Goal: Complete application form: Complete application form

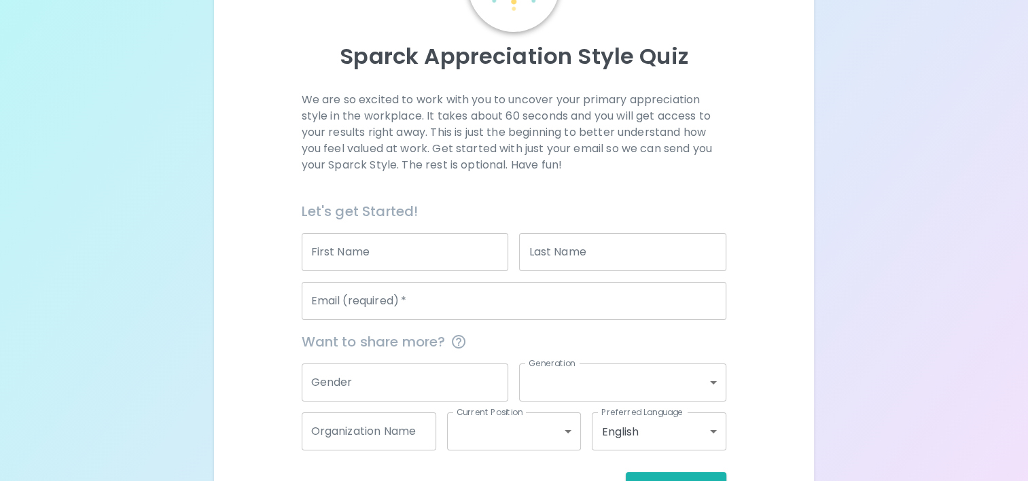
scroll to position [166, 0]
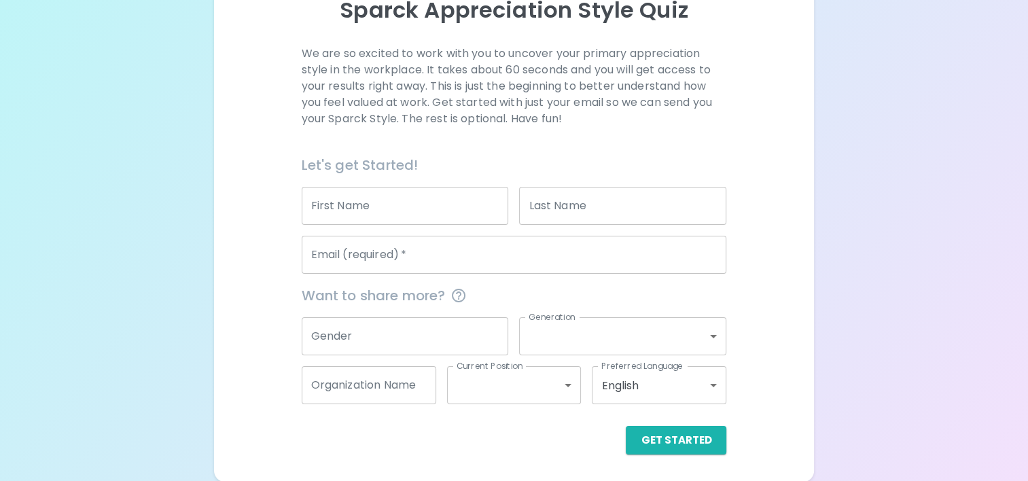
click at [372, 208] on input "First Name" at bounding box center [405, 206] width 207 height 38
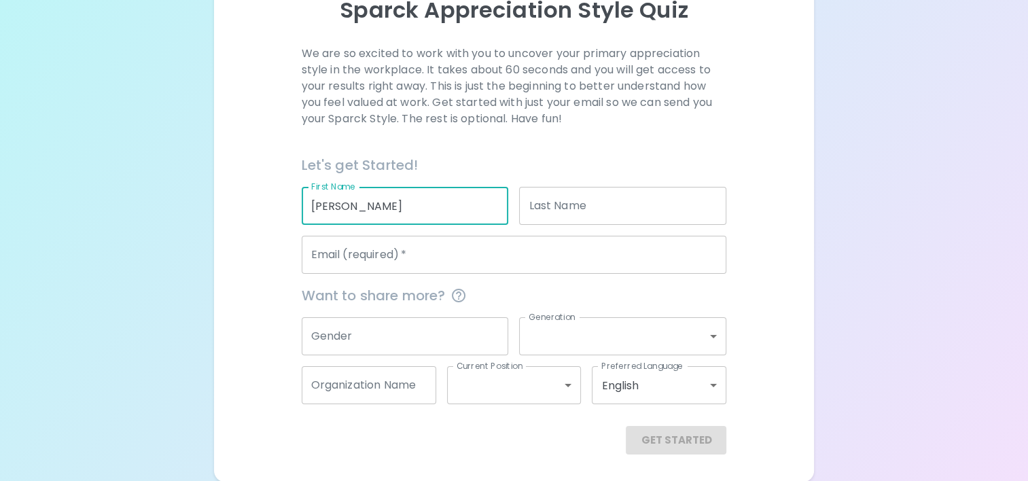
type input "[PERSON_NAME]"
type input "[GEOGRAPHIC_DATA]"
type input "[EMAIL_ADDRESS][DOMAIN_NAME]"
type input "[GEOGRAPHIC_DATA]"
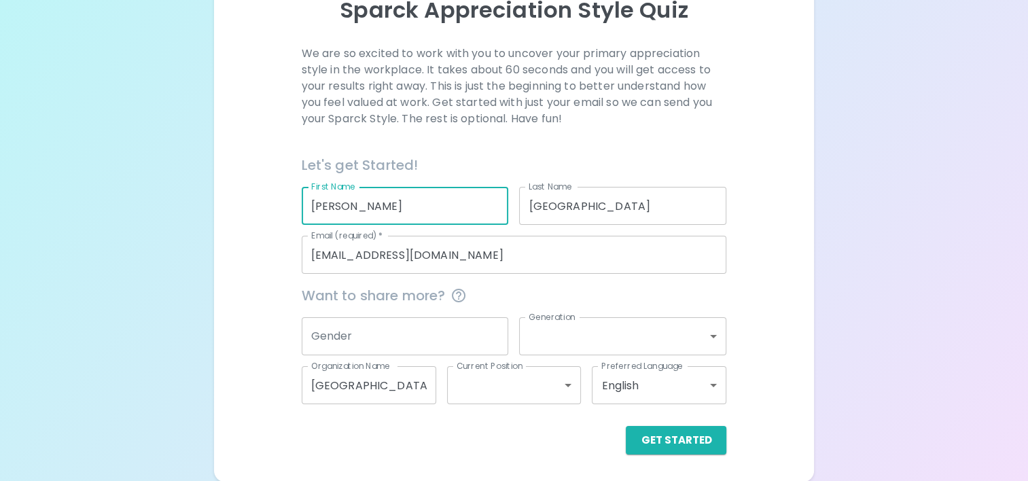
click at [425, 335] on input "Gender" at bounding box center [405, 336] width 207 height 38
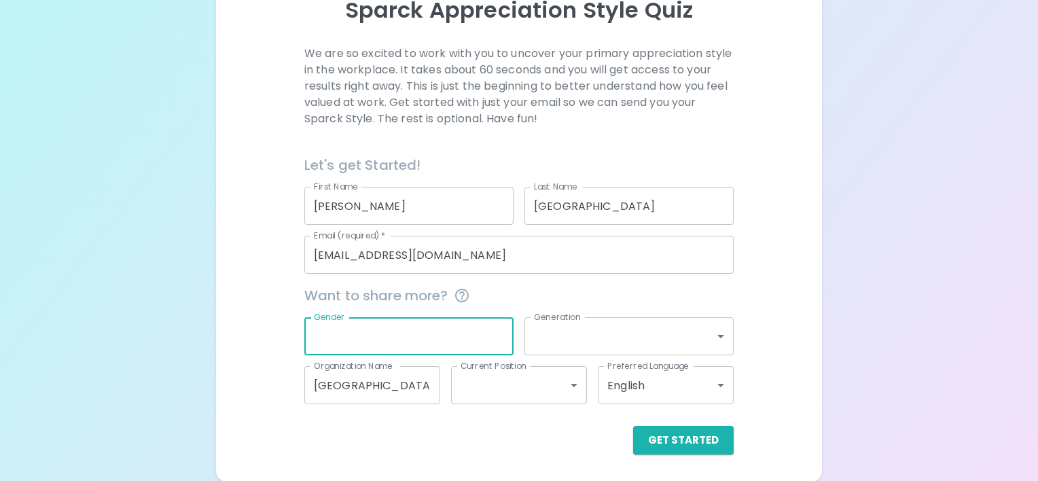
click at [609, 338] on body "Sparck Appreciation Style Quiz We are so excited to work with you to uncover yo…" at bounding box center [519, 157] width 1038 height 647
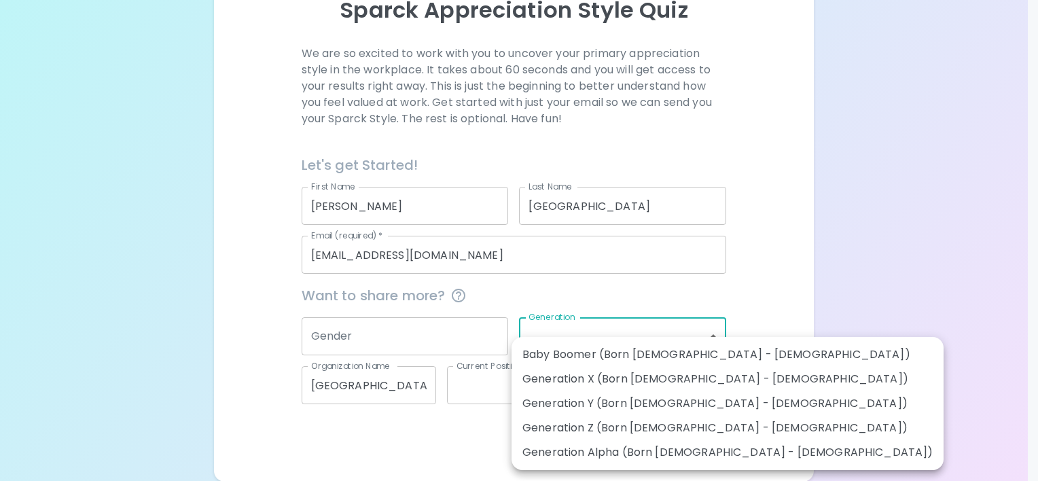
click at [576, 405] on li "Generation Y (Born [DEMOGRAPHIC_DATA] - [DEMOGRAPHIC_DATA])" at bounding box center [727, 403] width 432 height 24
type input "generation_y"
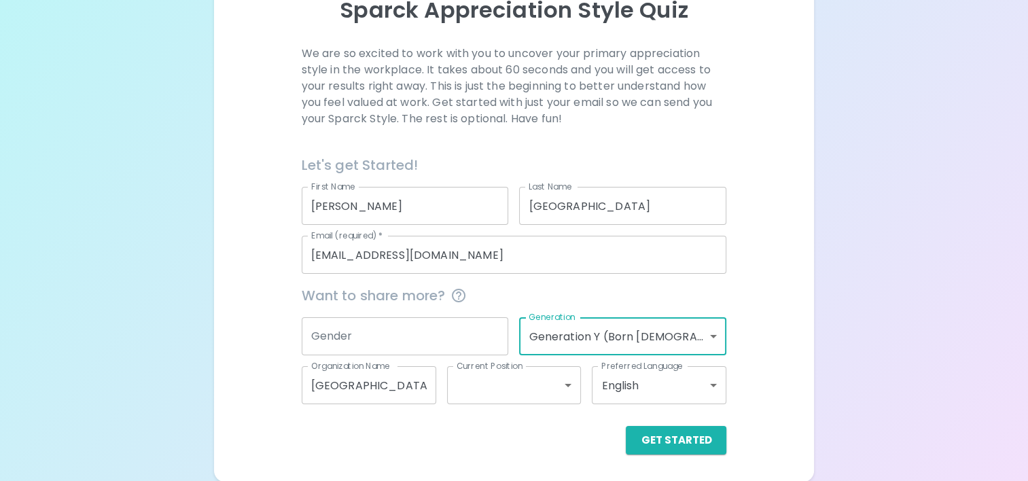
click at [514, 382] on body "Sparck Appreciation Style Quiz We are so excited to work with you to uncover yo…" at bounding box center [514, 157] width 1028 height 647
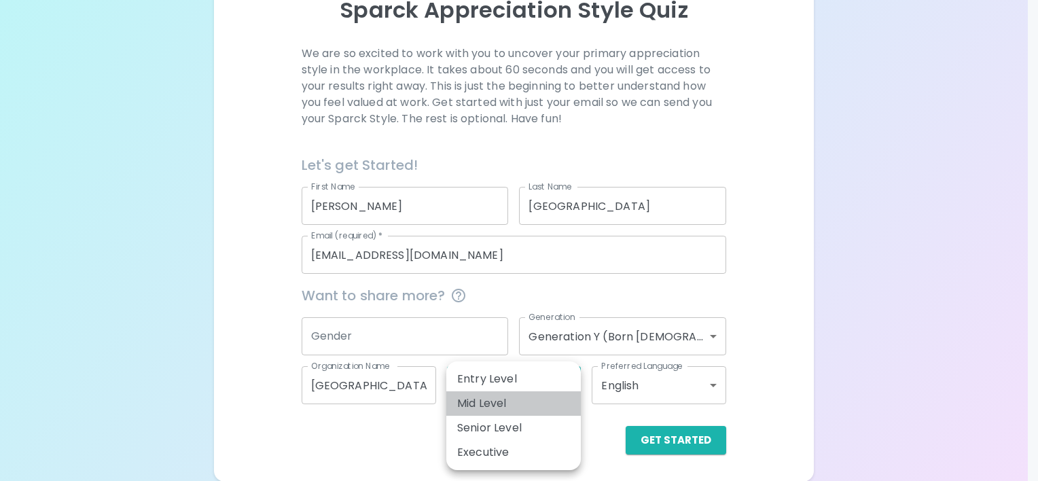
click at [515, 399] on li "Mid Level" at bounding box center [513, 403] width 134 height 24
type input "mid_level"
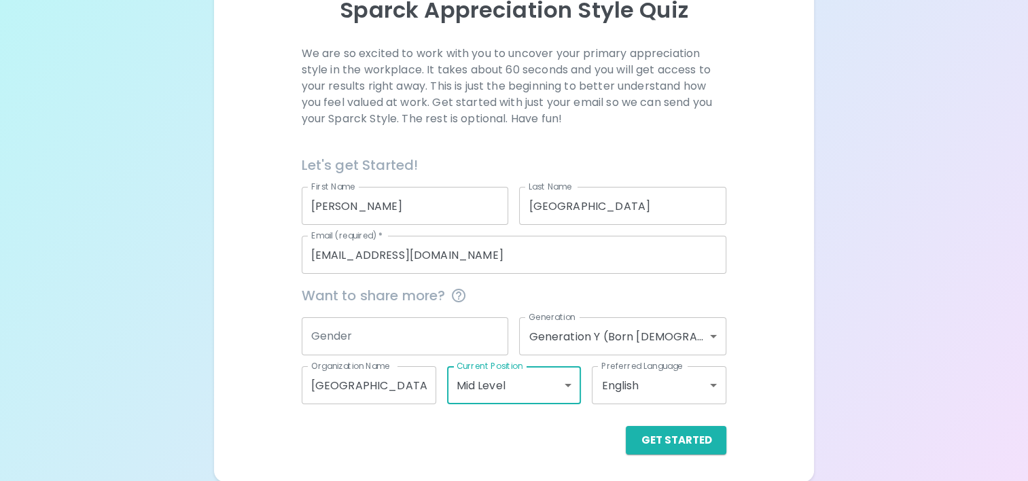
click at [416, 336] on input "Gender" at bounding box center [405, 336] width 207 height 38
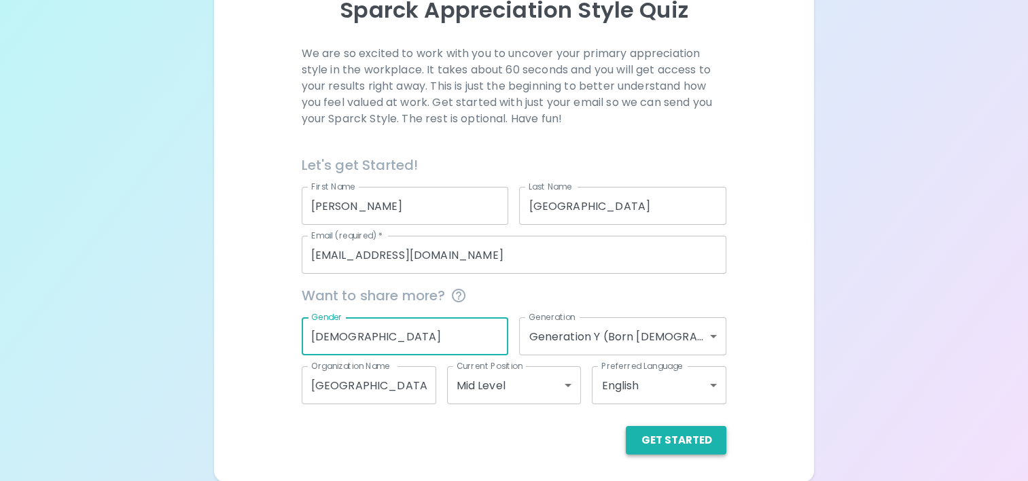
type input "[DEMOGRAPHIC_DATA]"
click at [686, 438] on button "Get Started" at bounding box center [676, 440] width 101 height 29
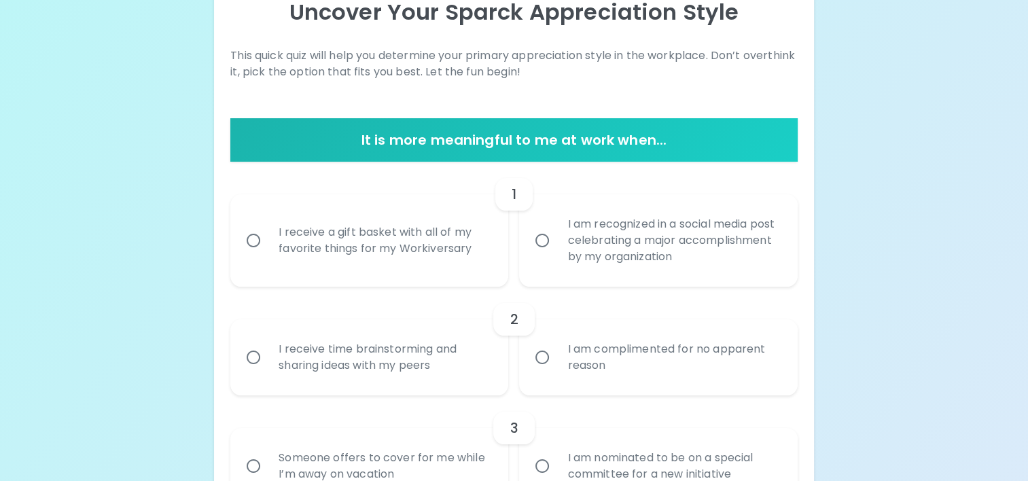
scroll to position [171, 0]
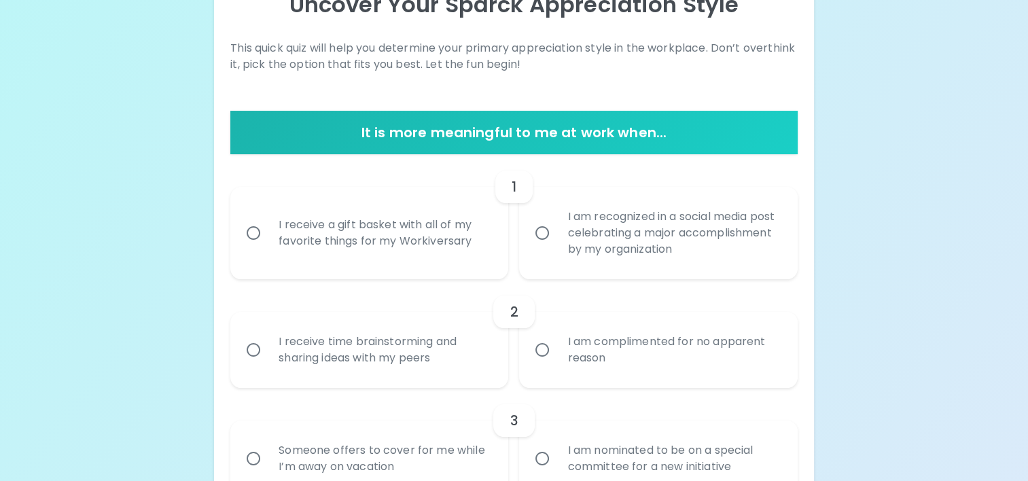
click at [541, 233] on input "I am recognized in a social media post celebrating a major accomplishment by my…" at bounding box center [542, 233] width 29 height 29
radio input "true"
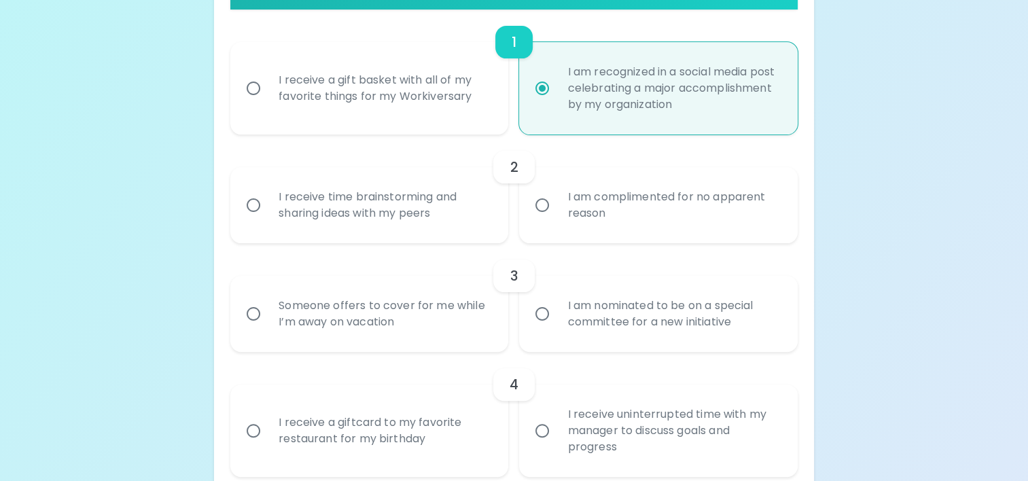
scroll to position [315, 0]
click at [251, 206] on input "I receive time brainstorming and sharing ideas with my peers" at bounding box center [253, 206] width 29 height 29
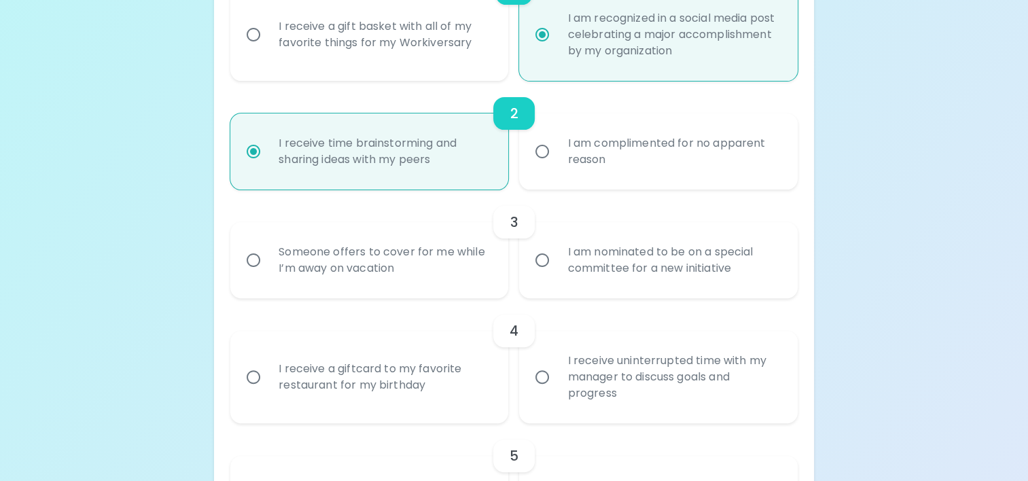
scroll to position [424, 0]
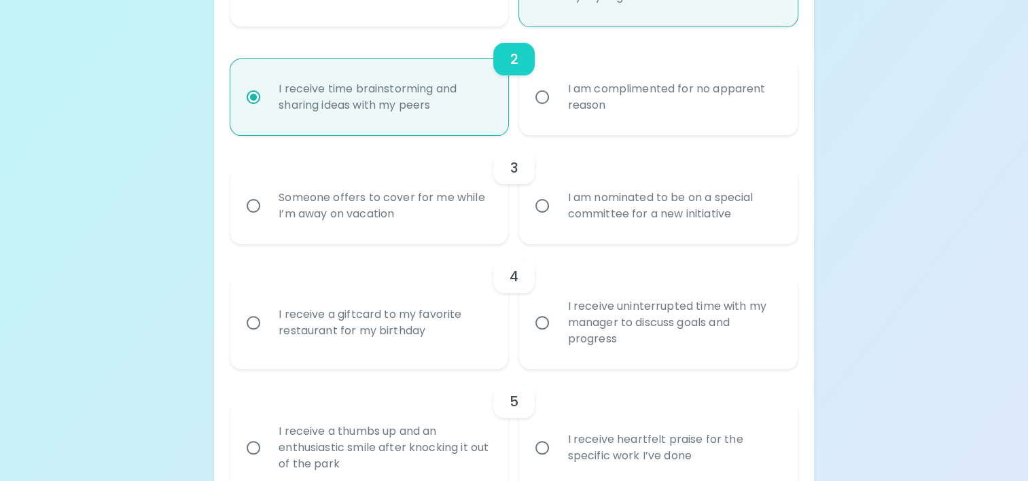
radio input "true"
click at [261, 201] on input "Someone offers to cover for me while I’m away on vacation" at bounding box center [253, 206] width 29 height 29
radio input "false"
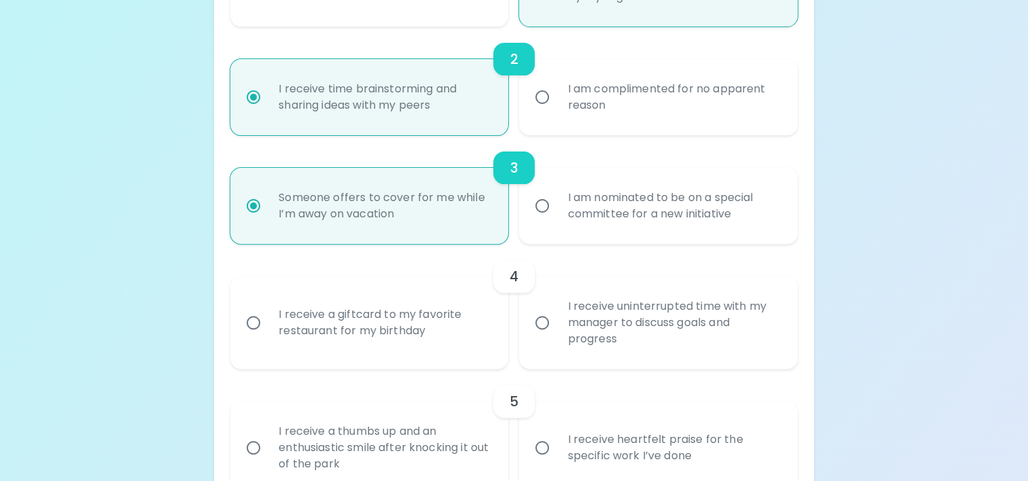
scroll to position [532, 0]
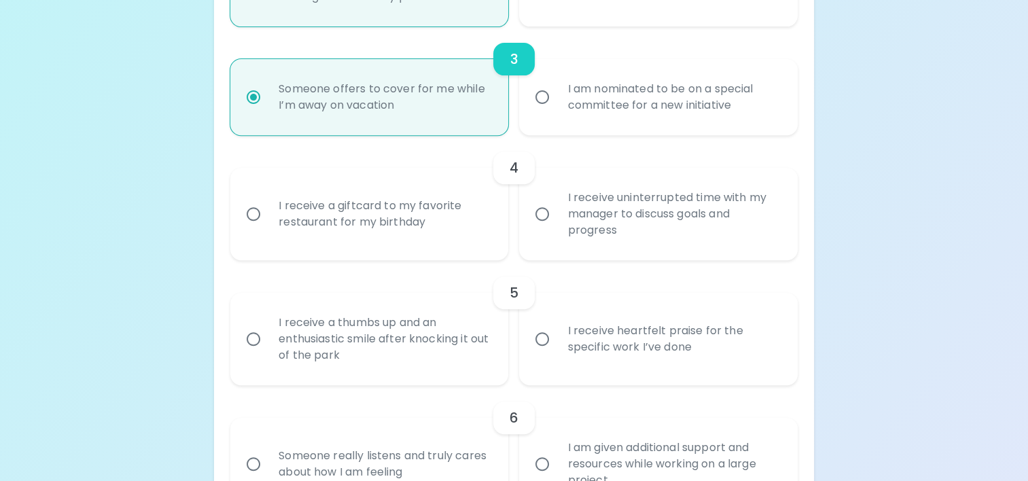
radio input "true"
click at [545, 96] on input "I am nominated to be on a special committee for a new initiative" at bounding box center [542, 97] width 29 height 29
radio input "false"
radio input "true"
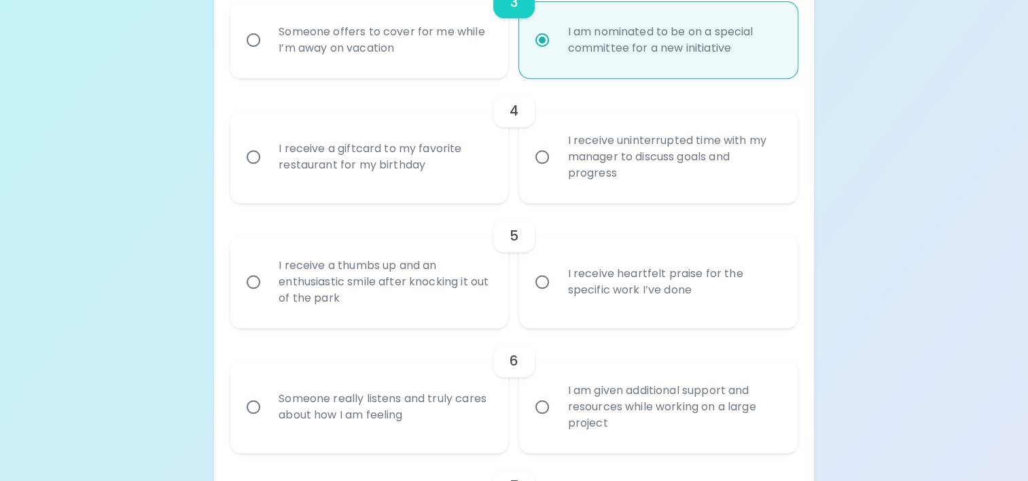
scroll to position [590, 0]
radio input "true"
click at [264, 35] on input "Someone offers to cover for me while I’m away on vacation" at bounding box center [253, 40] width 29 height 29
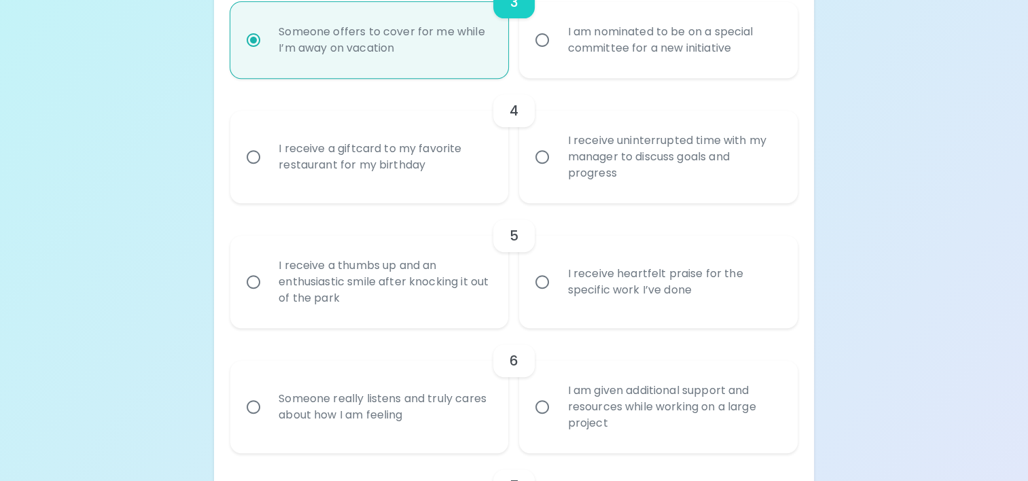
radio input "false"
radio input "true"
click at [265, 161] on input "I receive a giftcard to my favorite restaurant for my birthday" at bounding box center [253, 157] width 29 height 29
radio input "false"
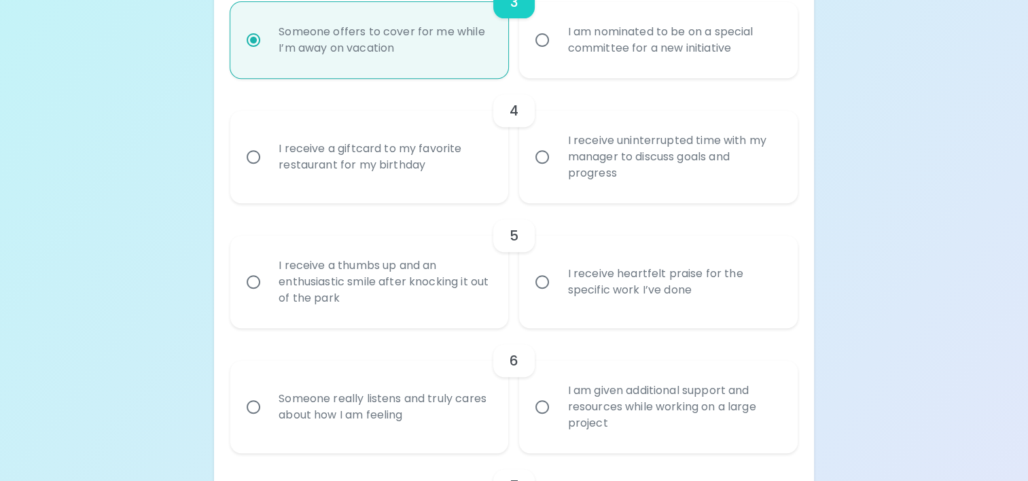
radio input "false"
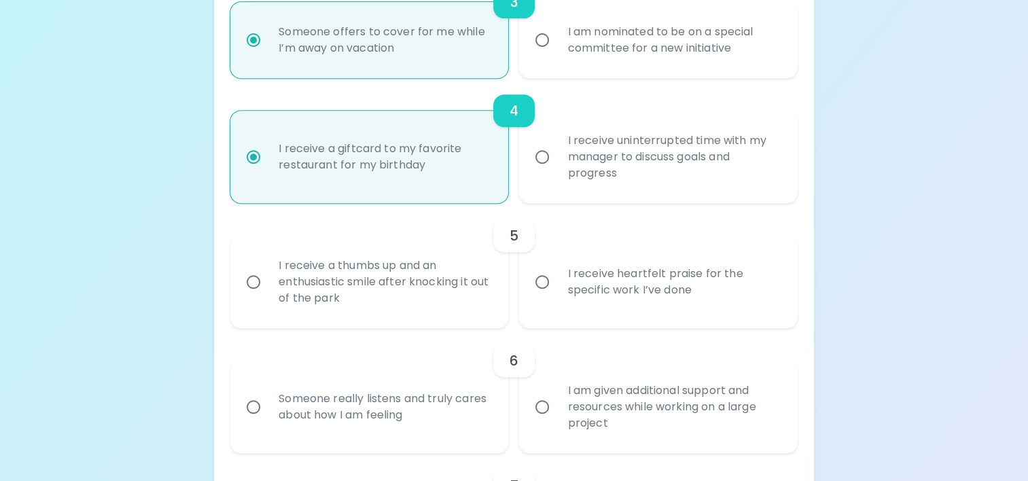
scroll to position [698, 0]
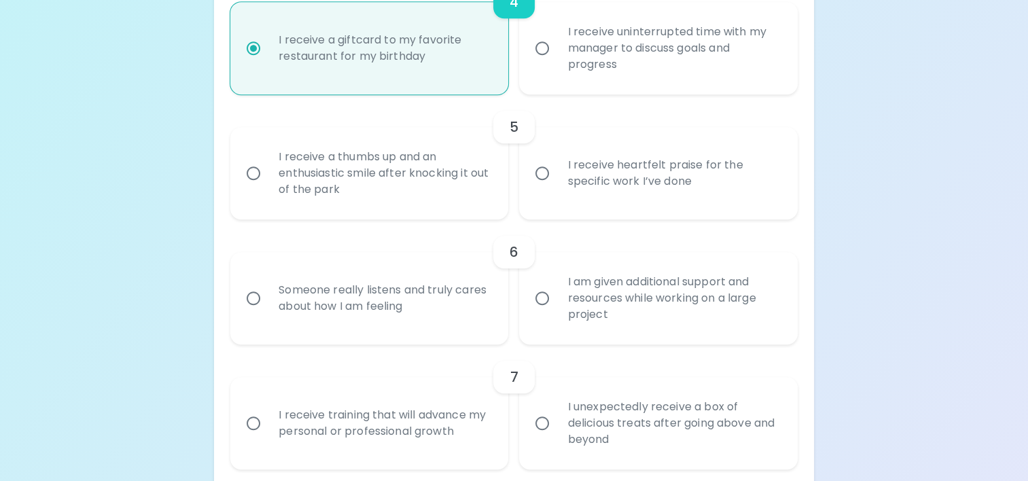
radio input "true"
click at [596, 180] on div "I receive heartfelt praise for the specific work I’ve done" at bounding box center [672, 173] width 233 height 65
click at [556, 180] on input "I receive heartfelt praise for the specific work I’ve done" at bounding box center [542, 173] width 29 height 29
radio input "false"
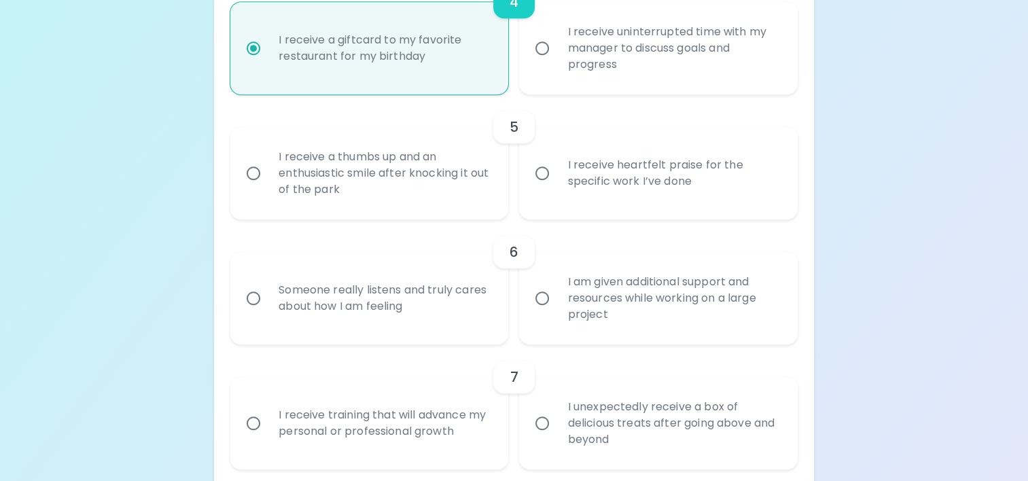
radio input "false"
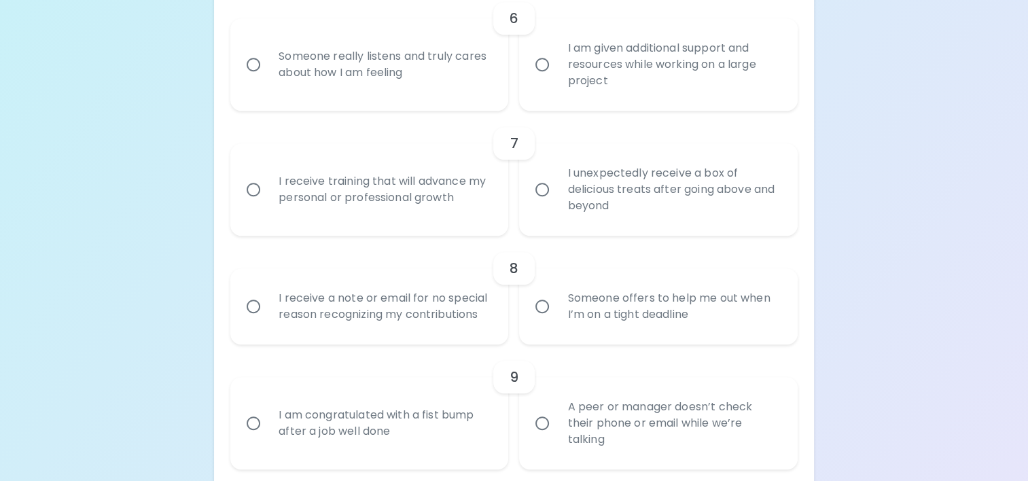
scroll to position [890, 0]
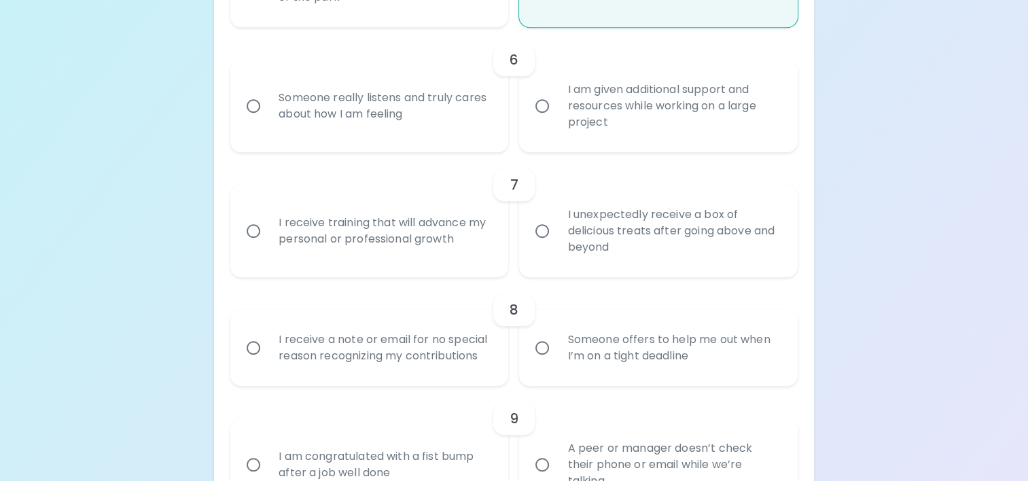
radio input "true"
click at [581, 90] on div "I am given additional support and resources while working on a large project" at bounding box center [672, 106] width 233 height 82
click at [556, 92] on input "I am given additional support and resources while working on a large project" at bounding box center [542, 106] width 29 height 29
radio input "false"
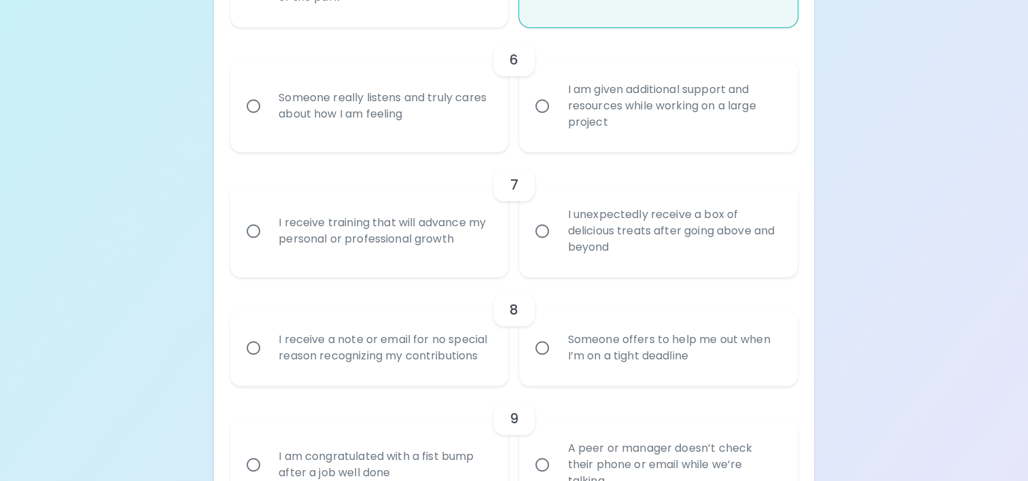
radio input "false"
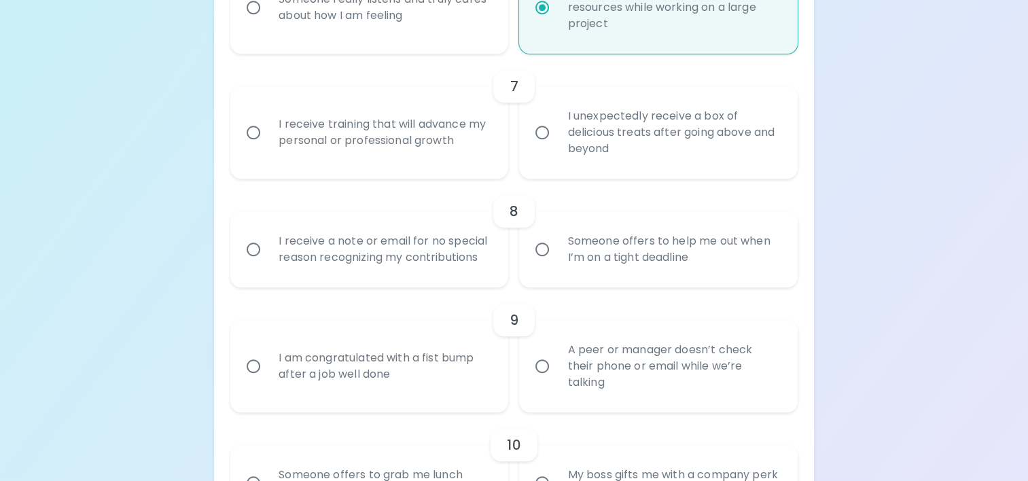
scroll to position [987, 0]
radio input "true"
click at [545, 133] on input "I unexpectedly receive a box of delicious treats after going above and beyond" at bounding box center [542, 134] width 29 height 29
radio input "false"
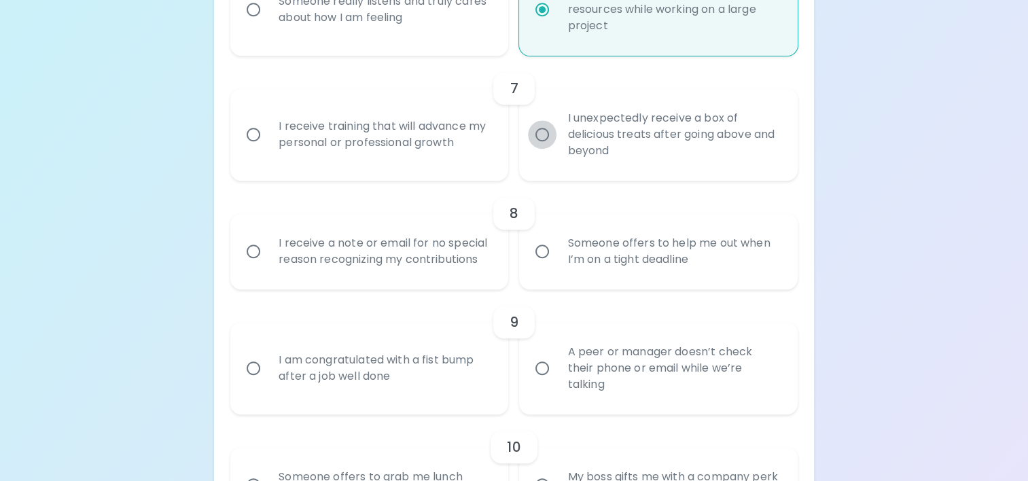
radio input "false"
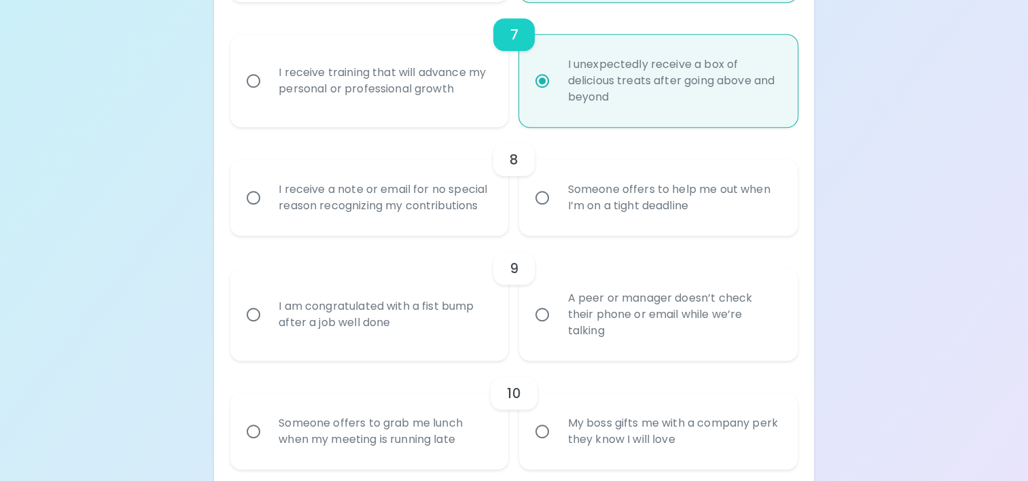
scroll to position [1039, 0]
radio input "true"
click at [362, 83] on div "I receive training that will advance my personal or professional growth" at bounding box center [384, 82] width 233 height 65
click at [268, 83] on input "I receive training that will advance my personal or professional growth" at bounding box center [253, 82] width 29 height 29
radio input "false"
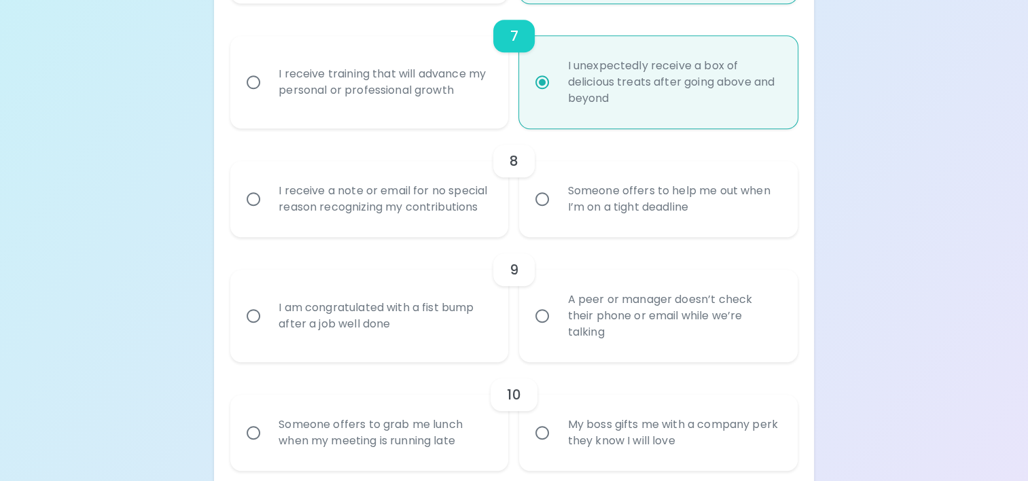
radio input "false"
radio input "true"
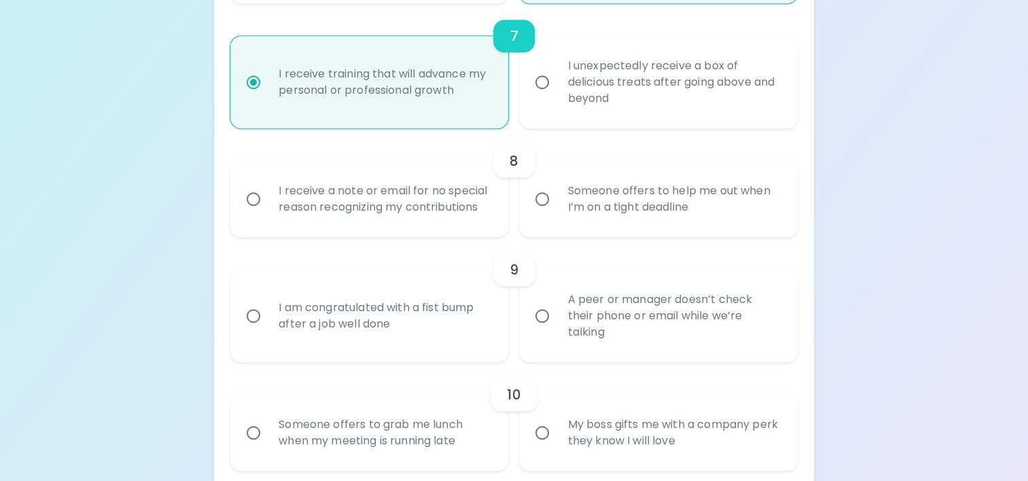
radio input "true"
click at [573, 190] on div "Someone offers to help me out when I’m on a tight deadline" at bounding box center [672, 198] width 233 height 65
click at [556, 190] on input "Someone offers to help me out when I’m on a tight deadline" at bounding box center [542, 199] width 29 height 29
radio input "false"
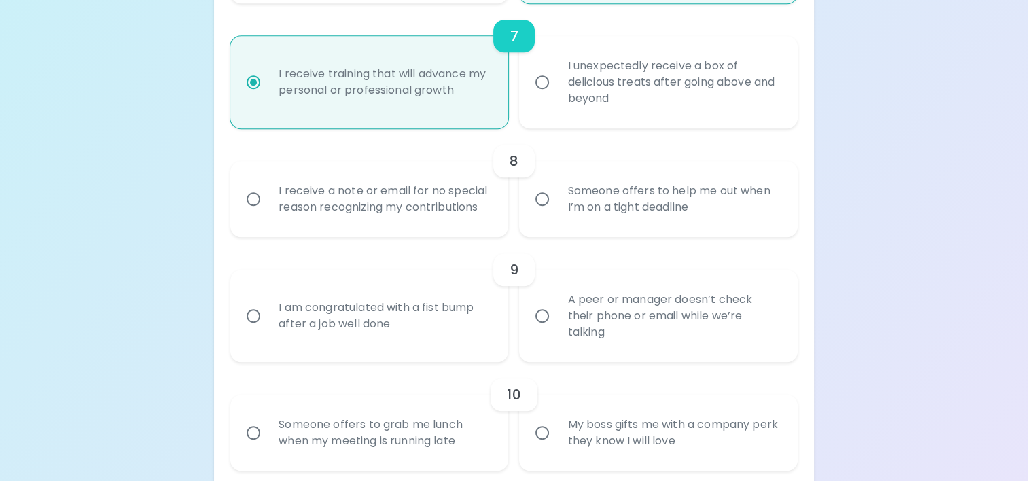
radio input "false"
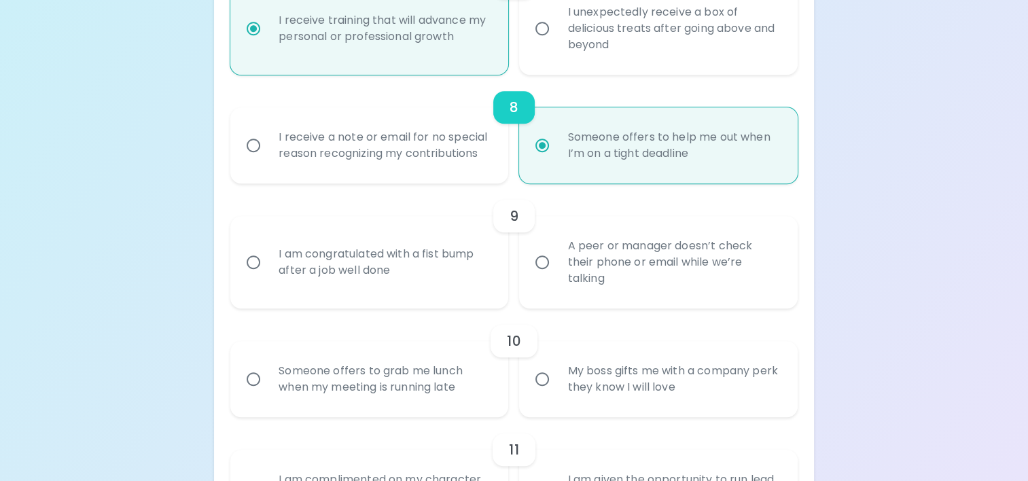
scroll to position [1148, 0]
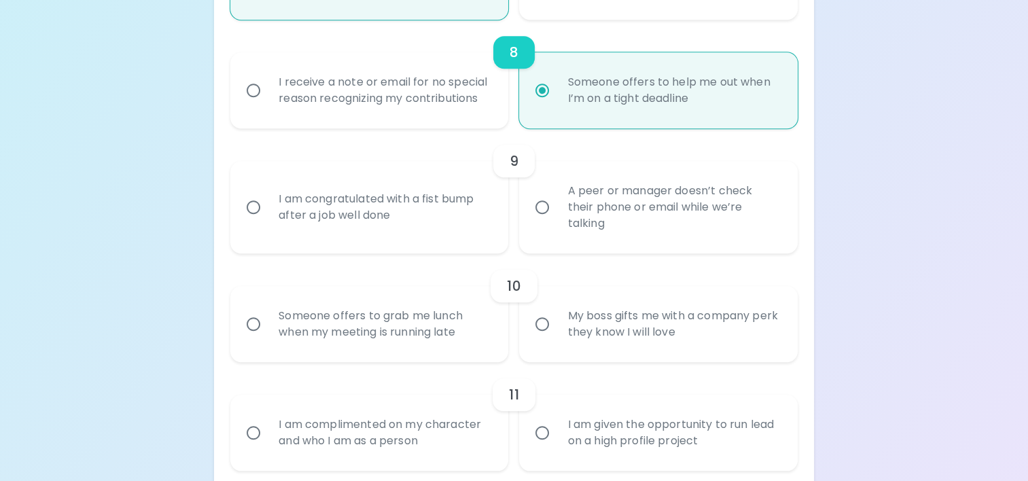
radio input "true"
click at [340, 193] on div "I am congratulated with a fist bump after a job well done" at bounding box center [384, 207] width 233 height 65
click at [268, 193] on input "I am congratulated with a fist bump after a job well done" at bounding box center [253, 207] width 29 height 29
radio input "false"
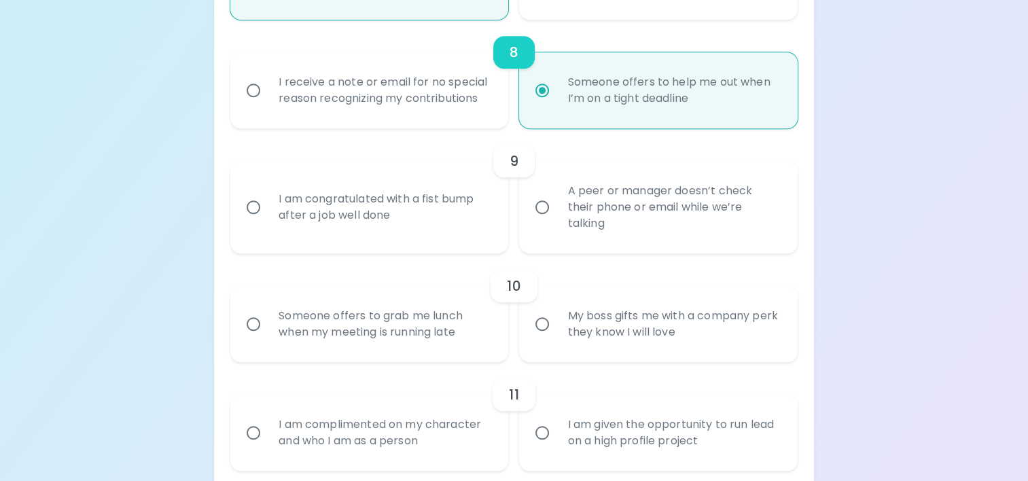
radio input "false"
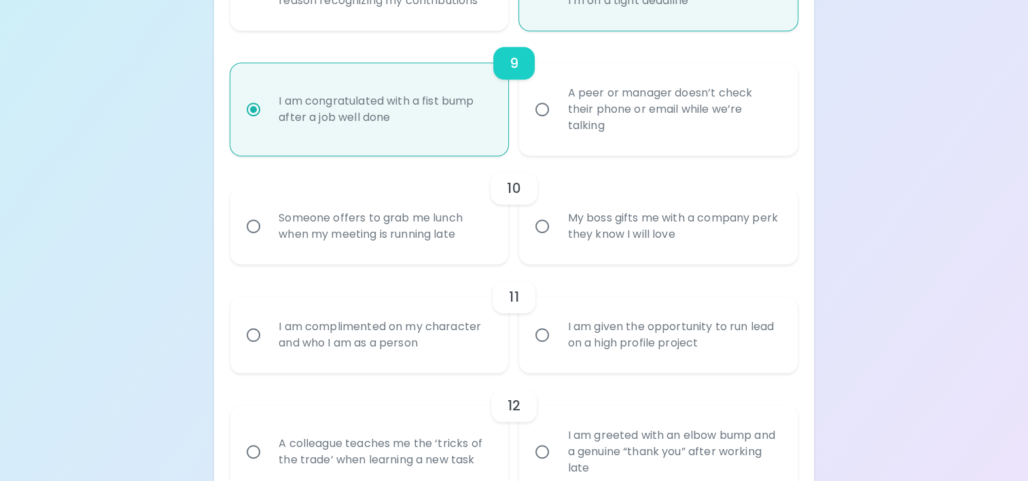
scroll to position [1257, 0]
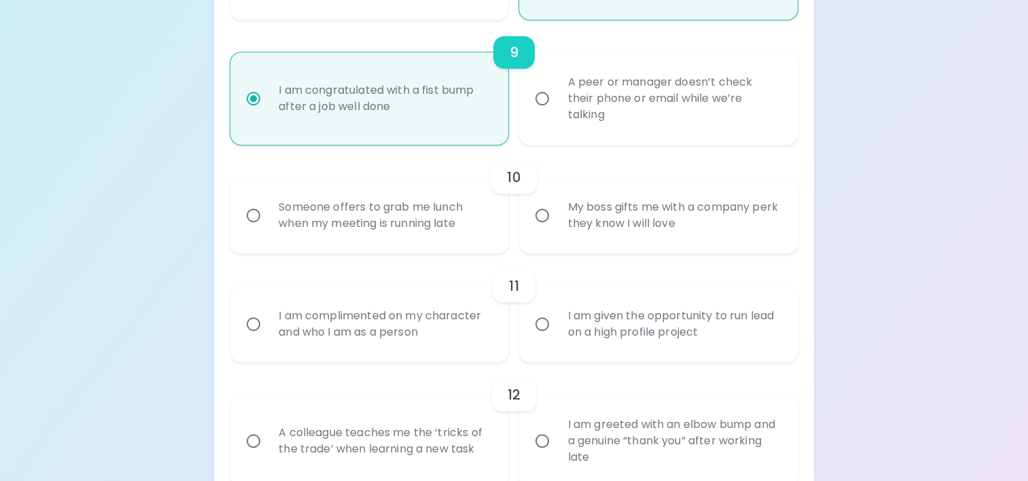
radio input "true"
click at [541, 210] on input "My boss gifts me with a company perk they know I will love" at bounding box center [542, 215] width 29 height 29
radio input "false"
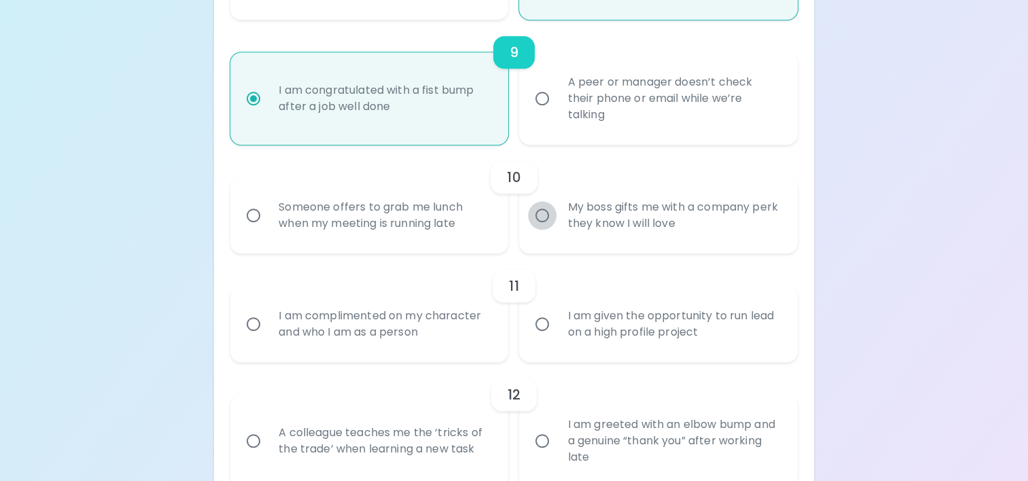
radio input "false"
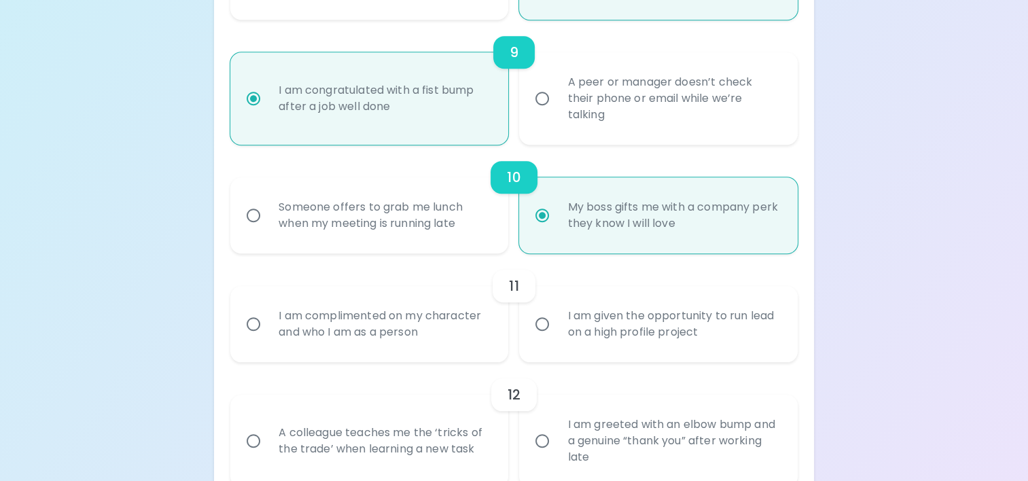
scroll to position [1365, 0]
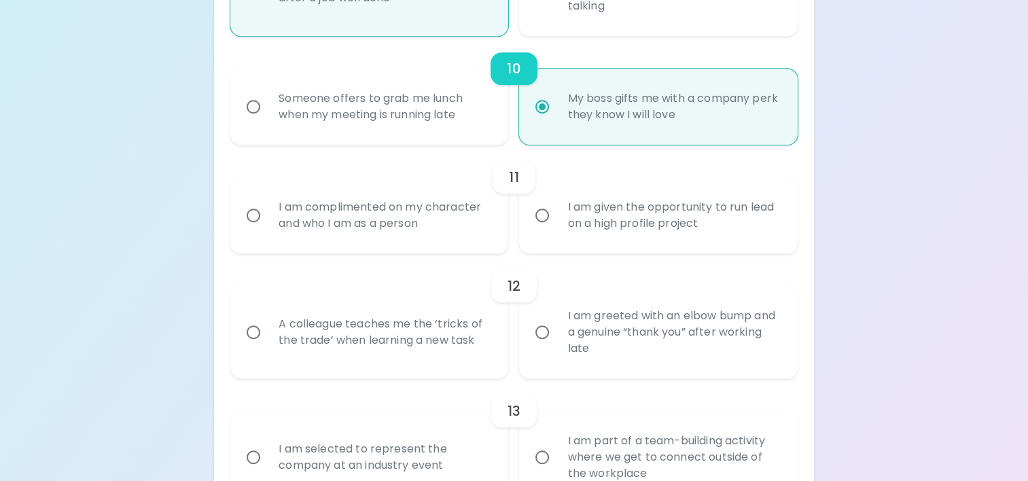
radio input "true"
click at [371, 212] on div "I am complimented on my character and who I am as a person" at bounding box center [384, 215] width 233 height 65
click at [268, 212] on input "I am complimented on my character and who I am as a person" at bounding box center [253, 215] width 29 height 29
radio input "false"
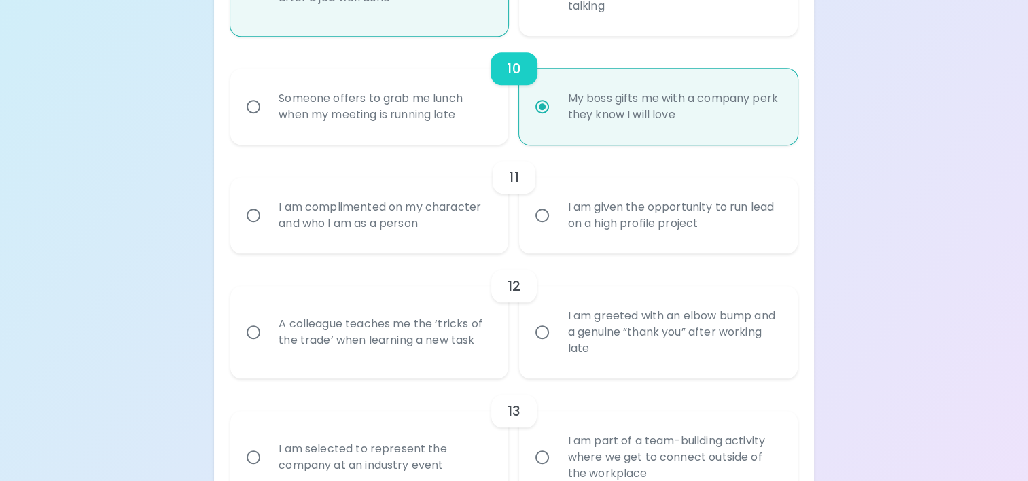
radio input "false"
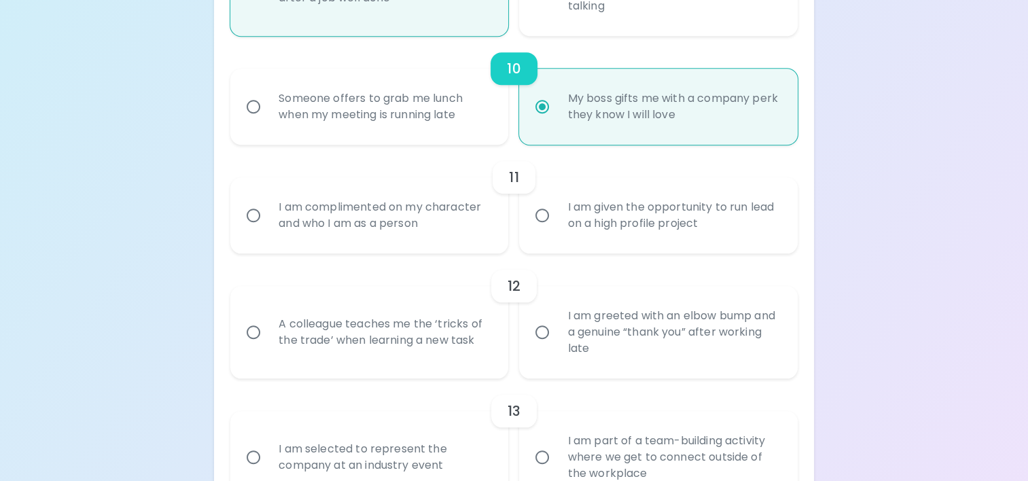
radio input "false"
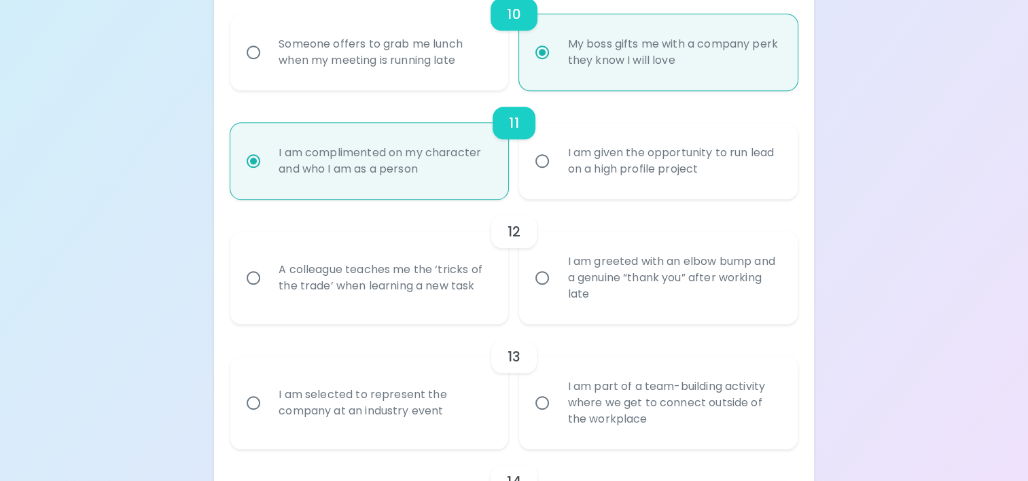
scroll to position [1474, 0]
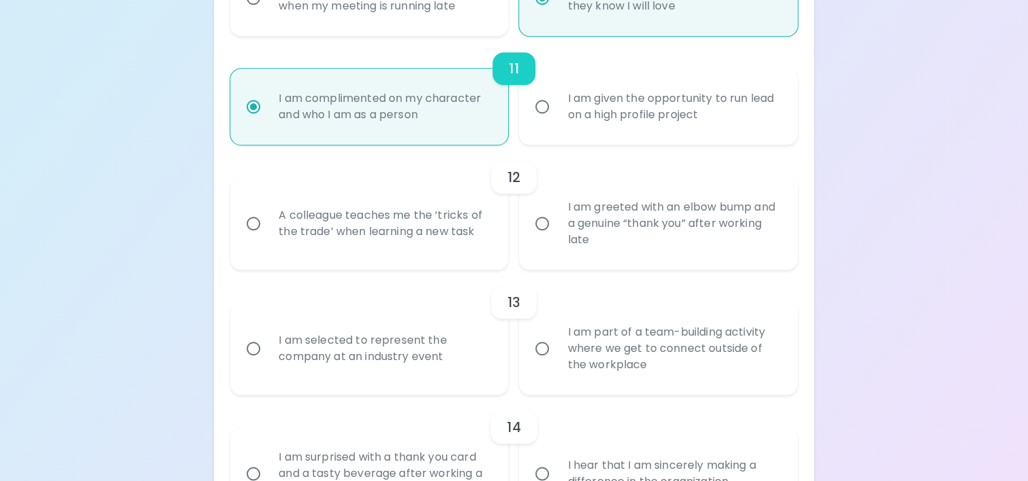
radio input "true"
click at [371, 212] on div "A colleague teaches me the ‘tricks of the trade’ when learning a new task" at bounding box center [384, 223] width 233 height 65
click at [268, 212] on input "A colleague teaches me the ‘tricks of the trade’ when learning a new task" at bounding box center [253, 223] width 29 height 29
radio input "false"
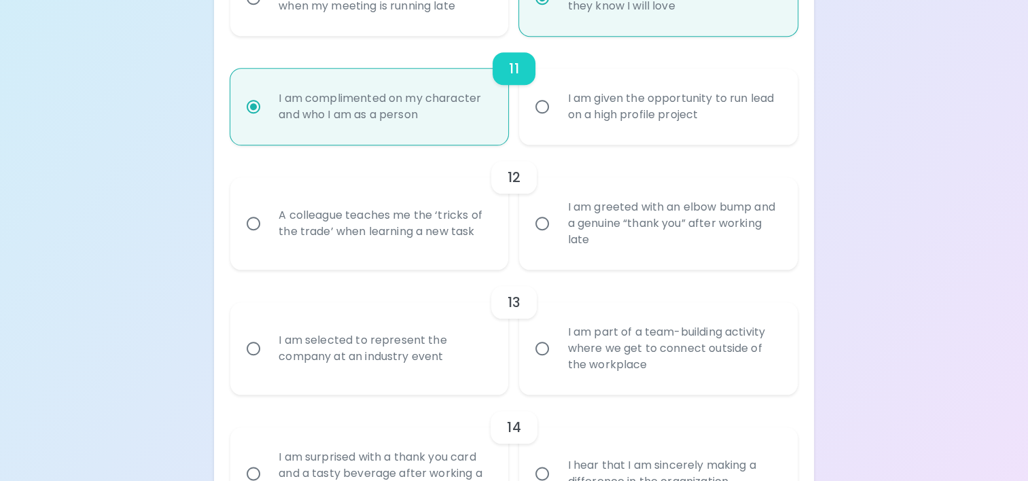
radio input "false"
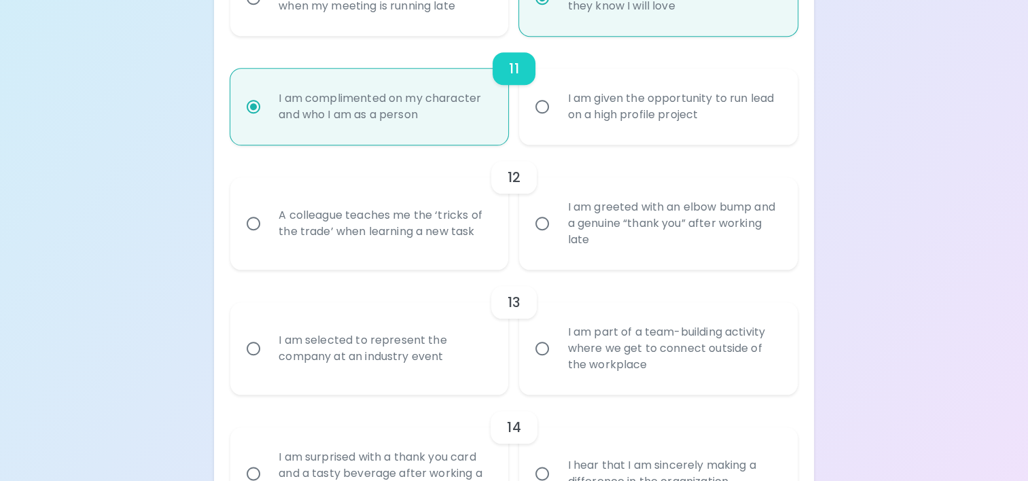
radio input "false"
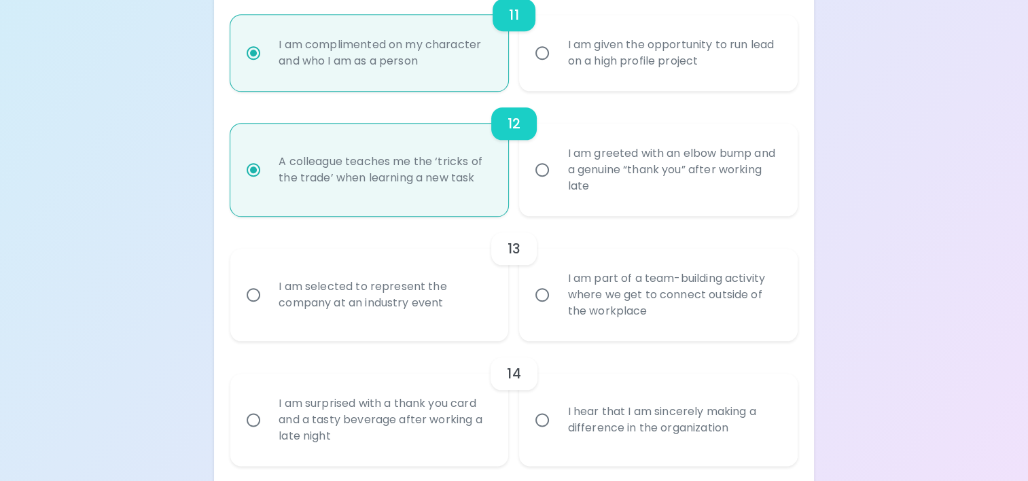
scroll to position [1583, 0]
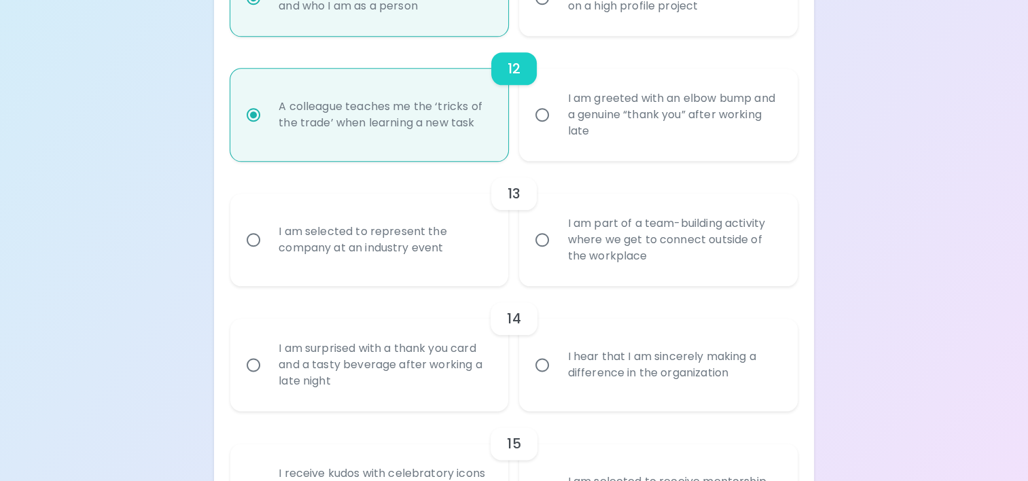
radio input "true"
click at [624, 219] on div "I am part of a team-building activity where we get to connect outside of the wo…" at bounding box center [672, 240] width 233 height 82
click at [556, 225] on input "I am part of a team-building activity where we get to connect outside of the wo…" at bounding box center [542, 239] width 29 height 29
radio input "false"
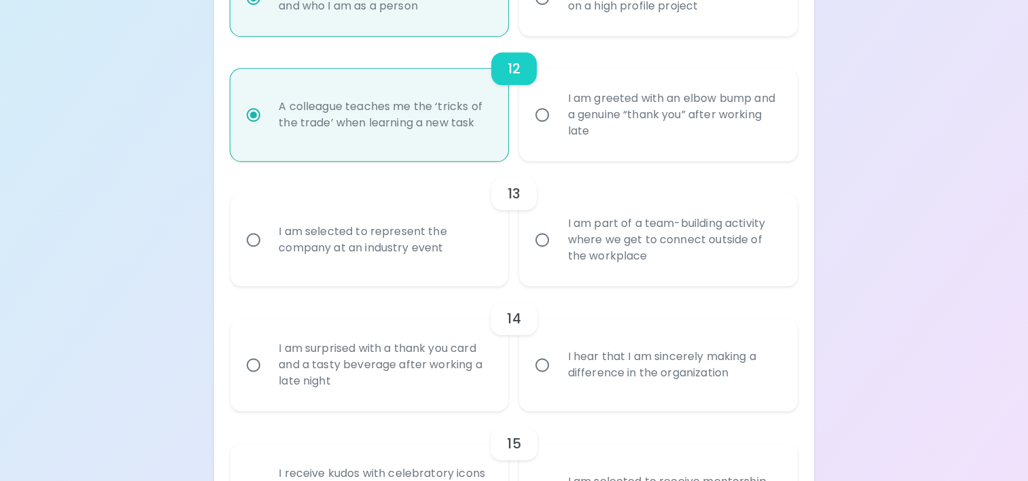
radio input "false"
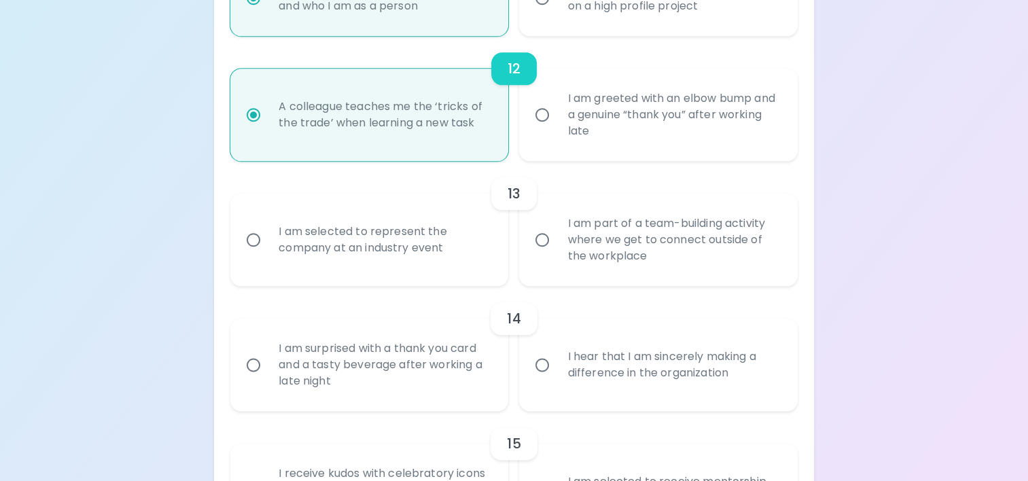
radio input "false"
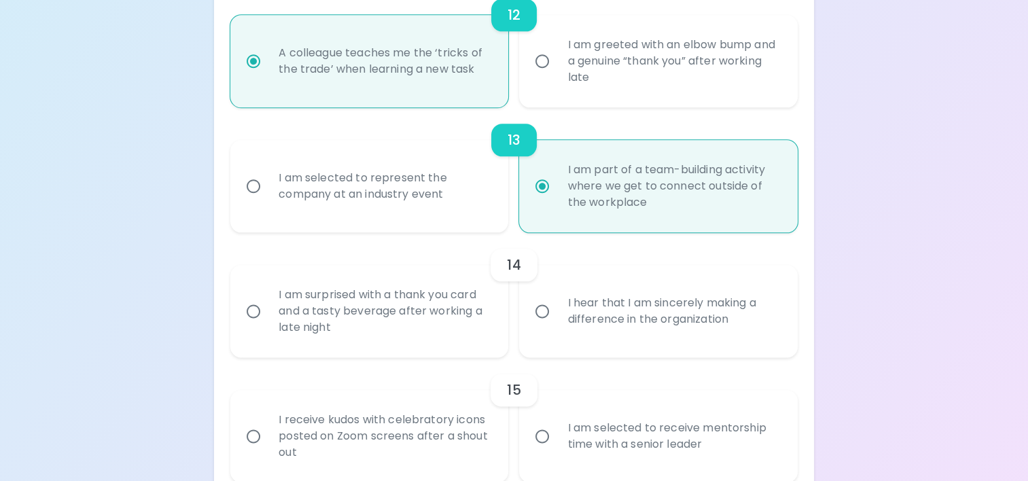
scroll to position [1691, 0]
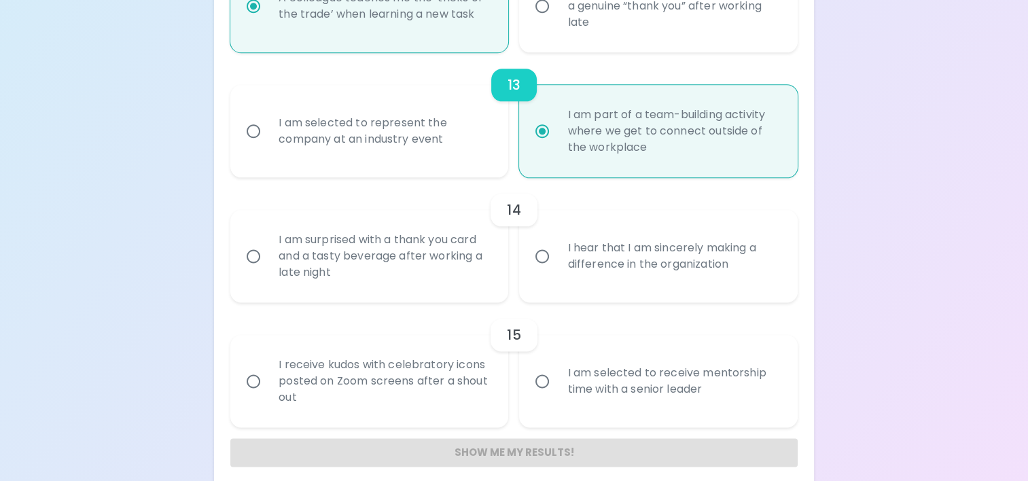
radio input "true"
click at [618, 237] on div "I hear that I am sincerely making a difference in the organization" at bounding box center [672, 255] width 233 height 65
click at [556, 242] on input "I hear that I am sincerely making a difference in the organization" at bounding box center [542, 256] width 29 height 29
radio input "false"
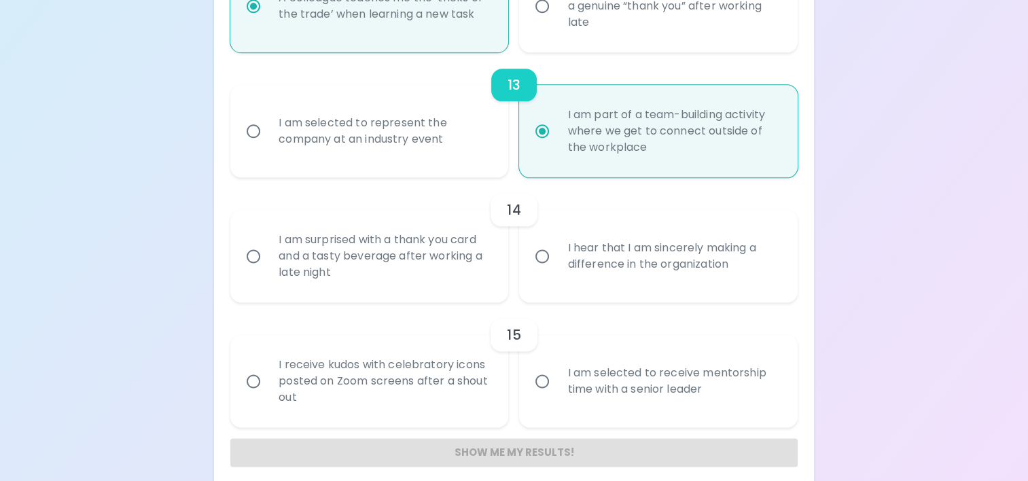
radio input "false"
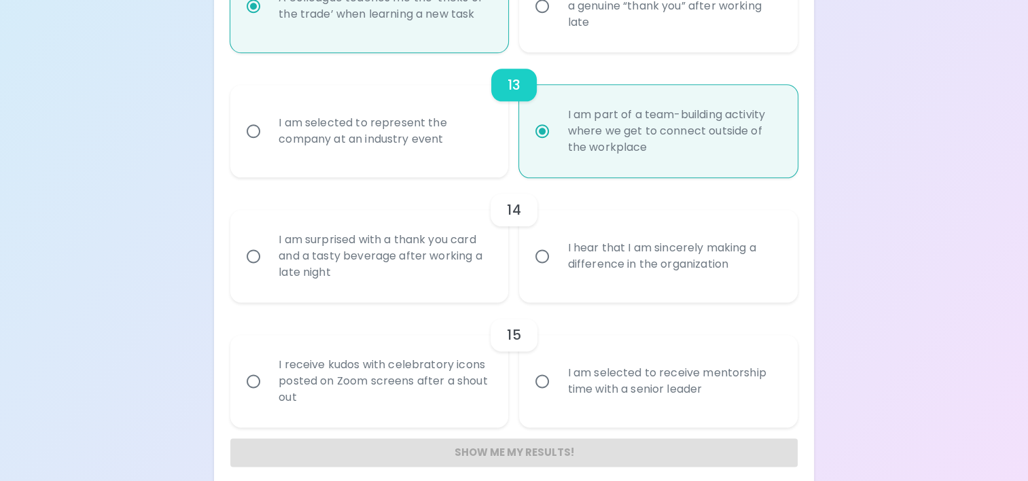
radio input "false"
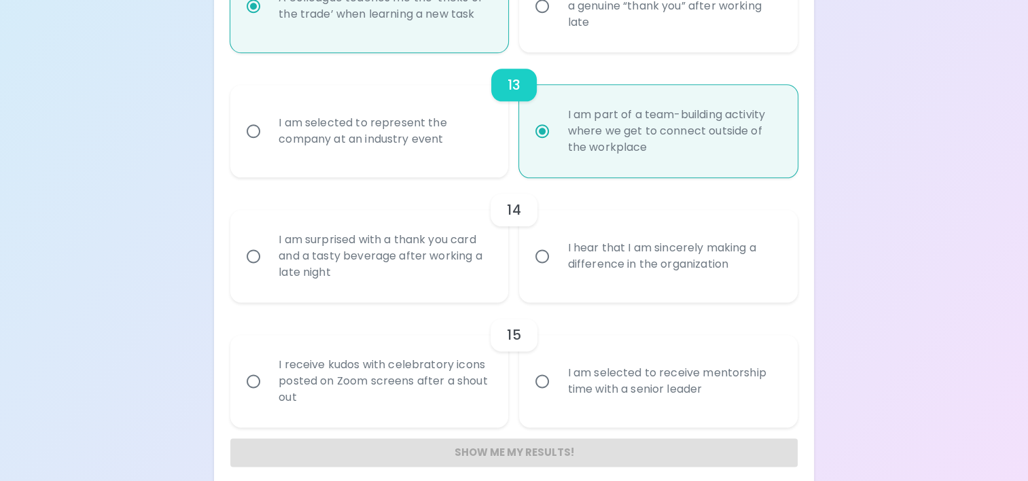
scroll to position [1703, 0]
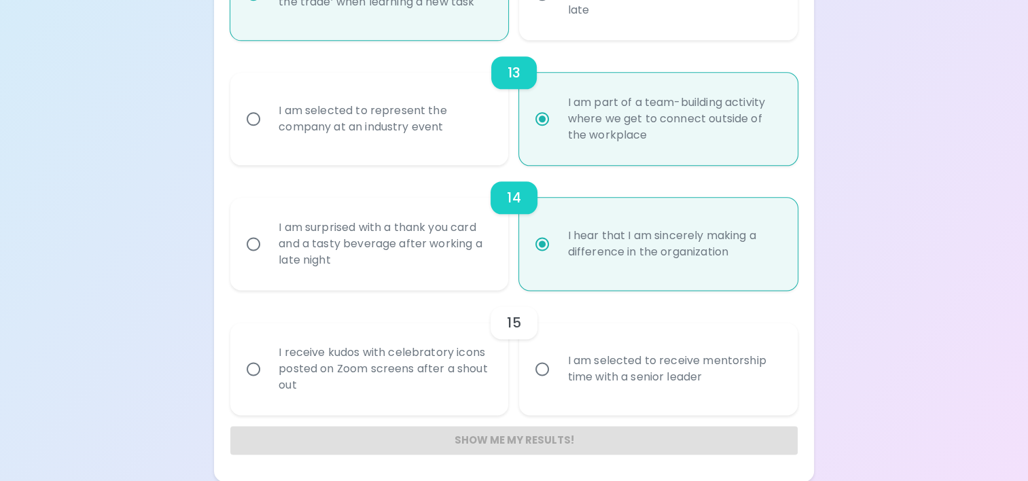
radio input "true"
click at [427, 380] on div "I receive kudos with celebratory icons posted on Zoom screens after a shout out" at bounding box center [384, 369] width 233 height 82
click at [268, 380] on input "I receive kudos with celebratory icons posted on Zoom screens after a shout out" at bounding box center [253, 369] width 29 height 29
radio input "false"
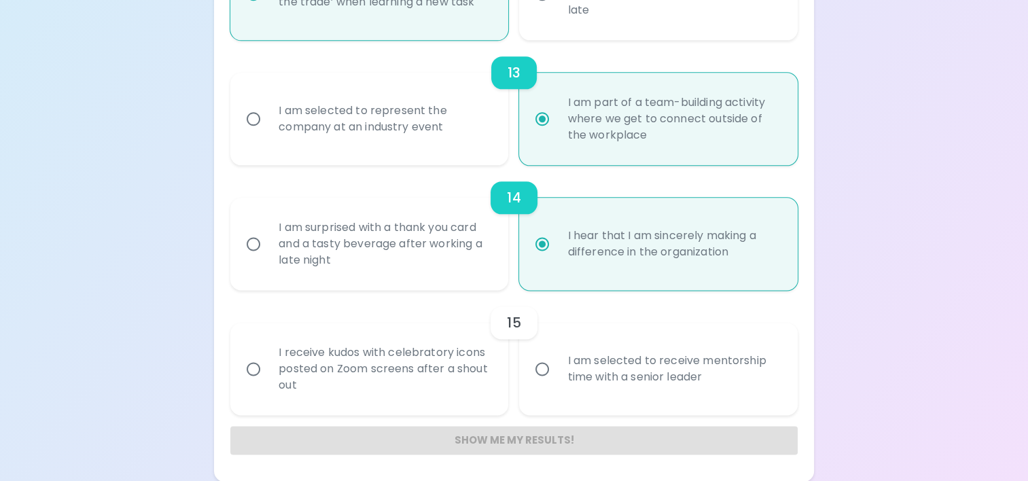
radio input "false"
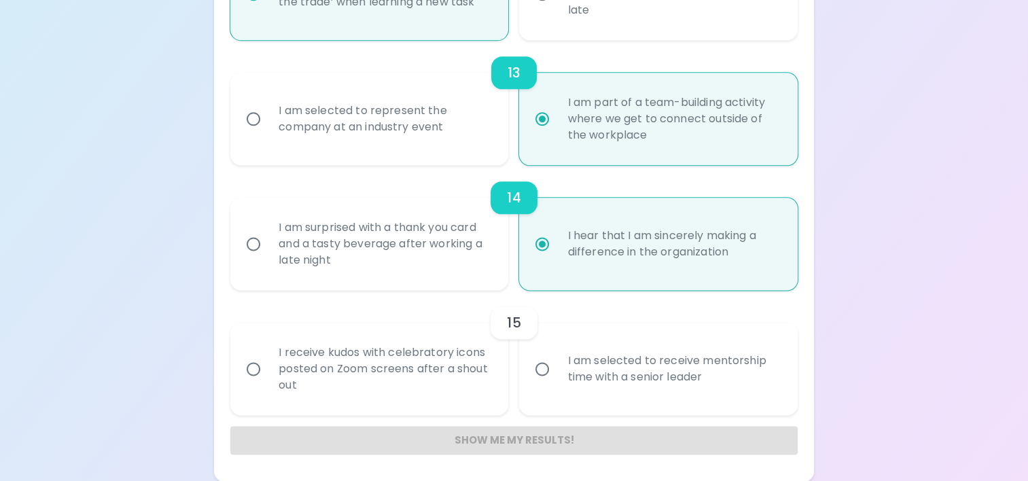
radio input "false"
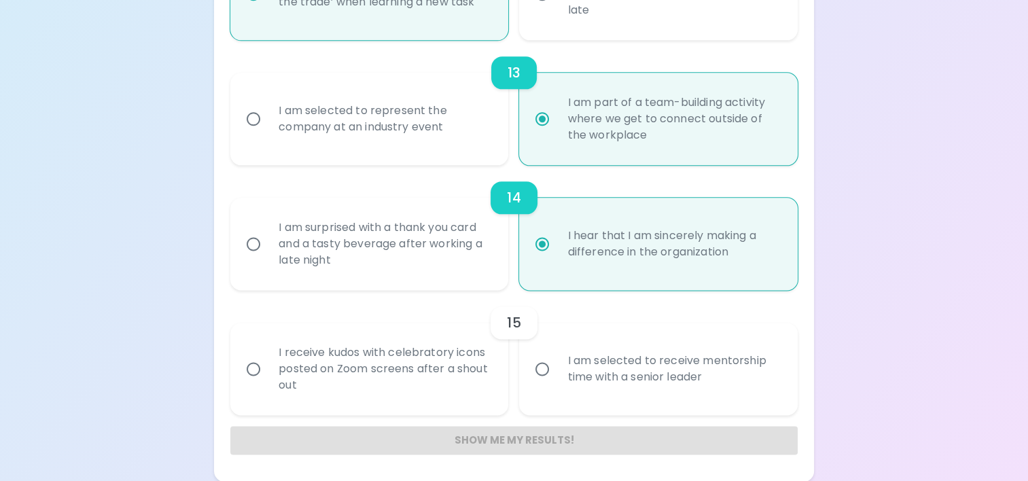
radio input "false"
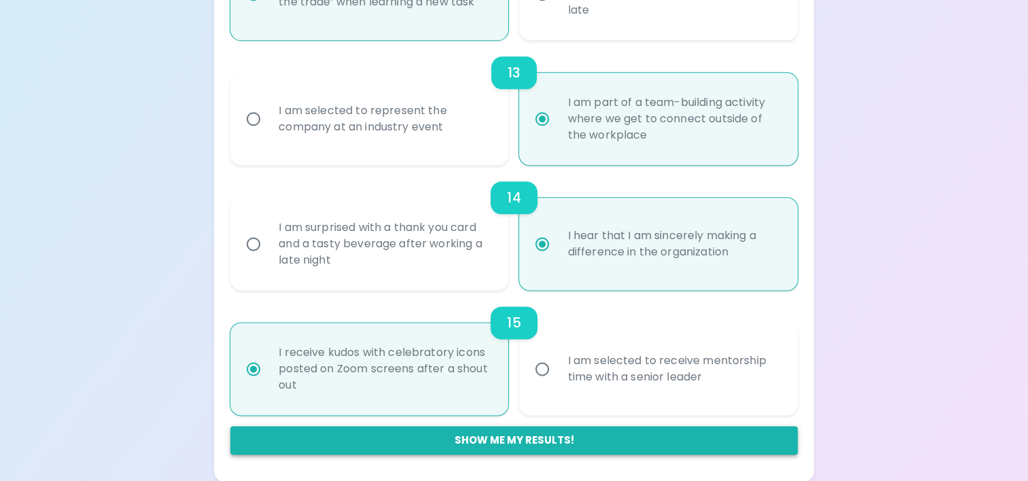
radio input "true"
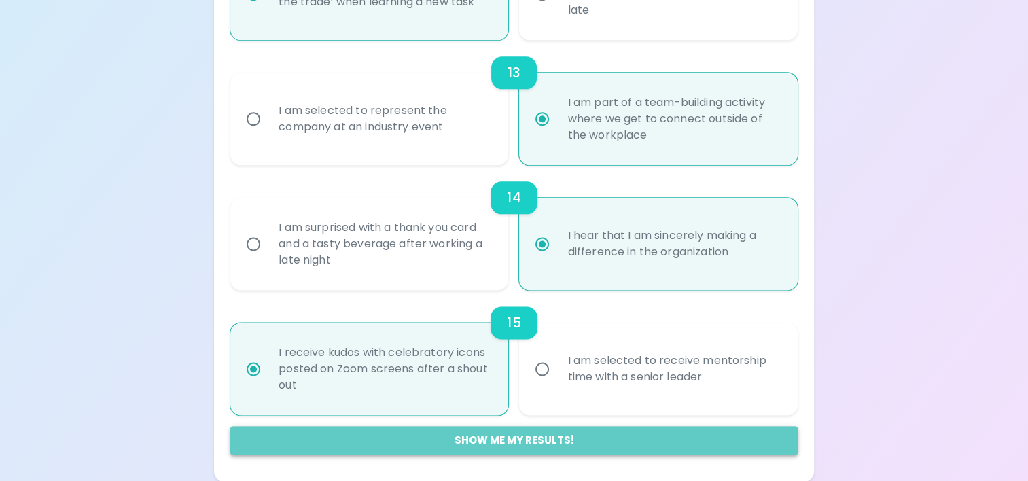
click at [529, 440] on button "Show me my results!" at bounding box center [513, 440] width 567 height 29
radio input "false"
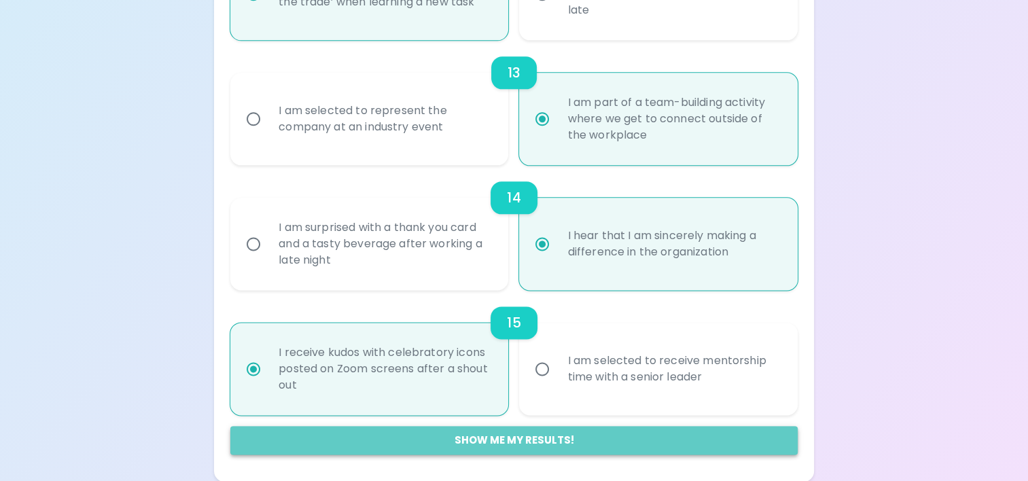
radio input "false"
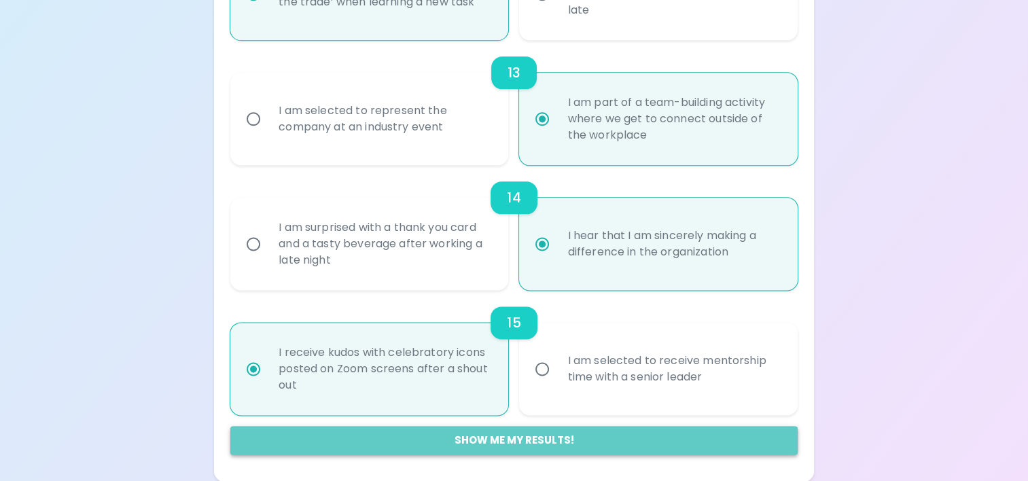
radio input "false"
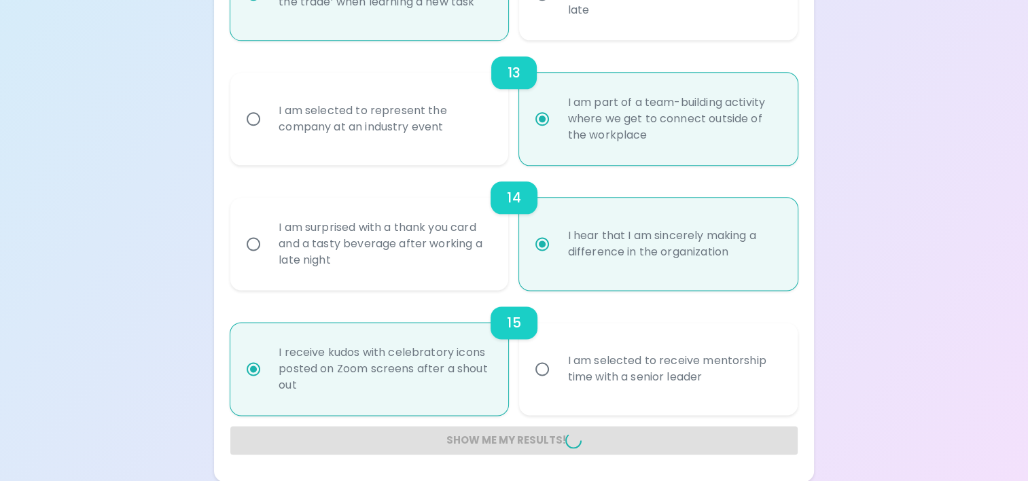
radio input "false"
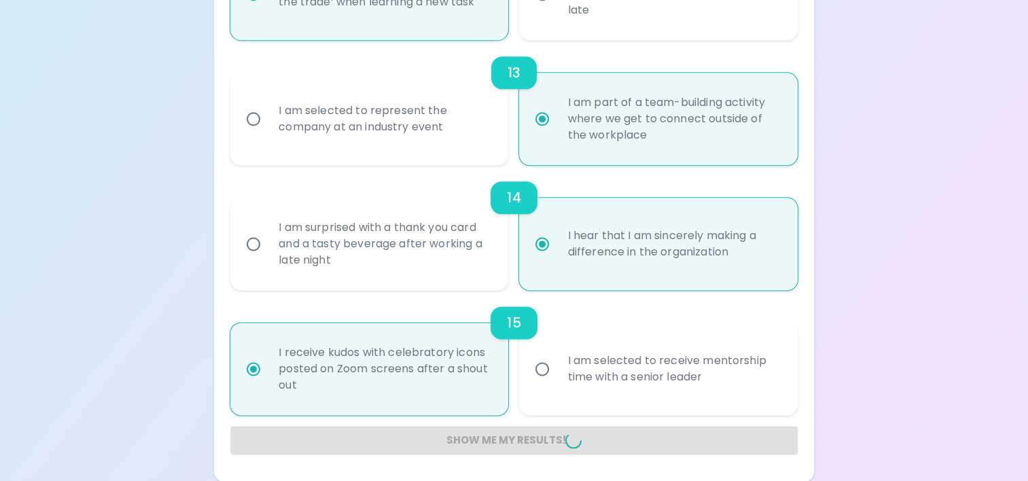
radio input "false"
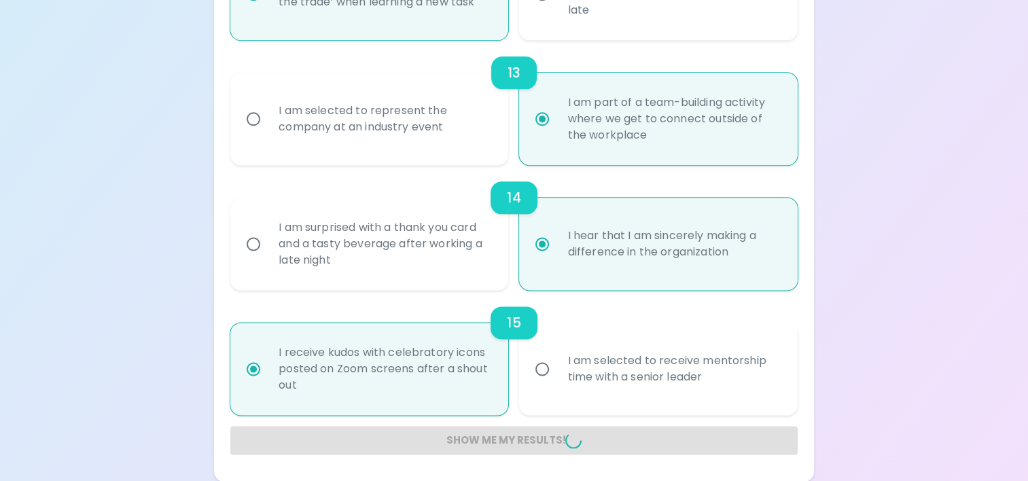
radio input "false"
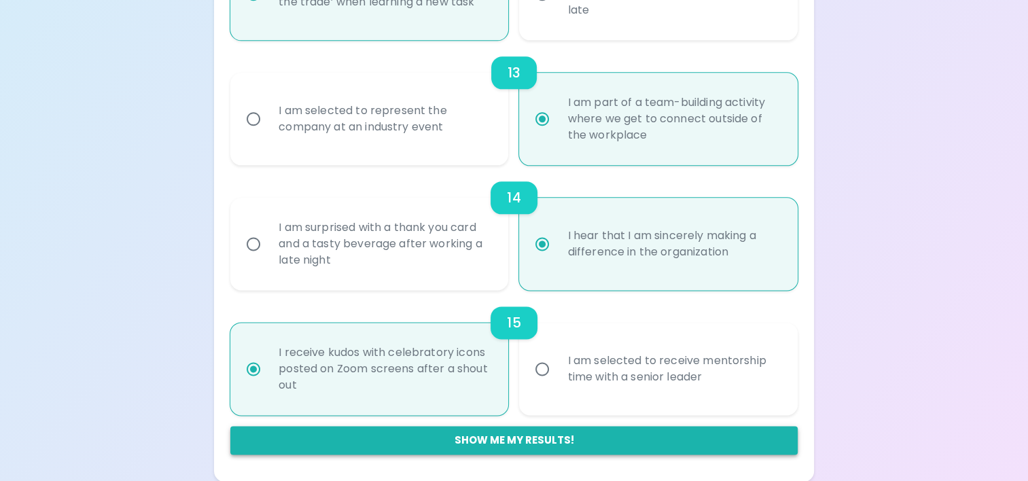
scroll to position [375, 0]
